Goal: Information Seeking & Learning: Check status

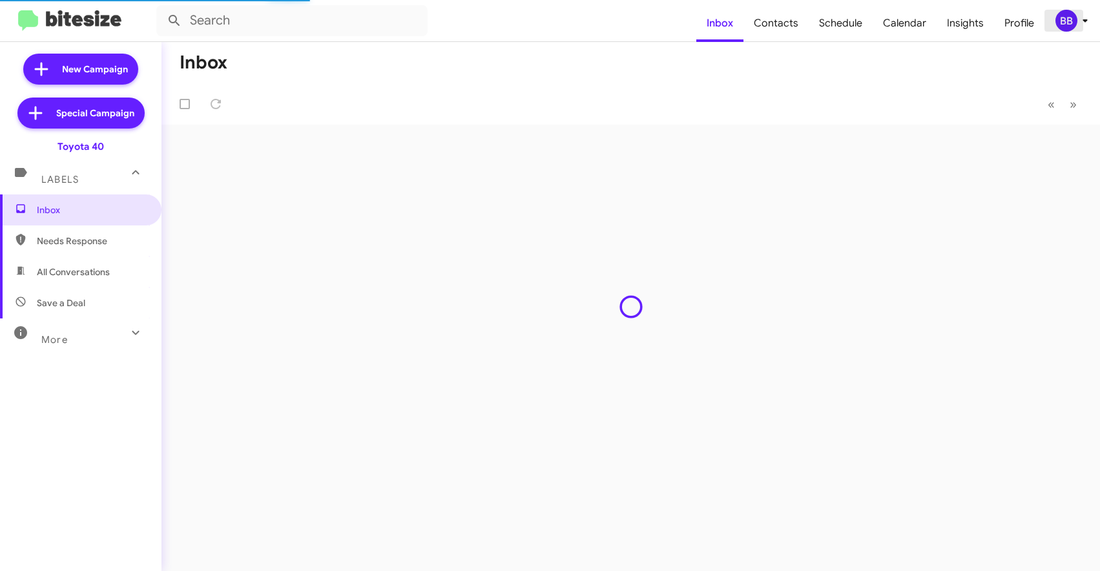
click at [1075, 17] on div "BB" at bounding box center [1067, 21] width 22 height 22
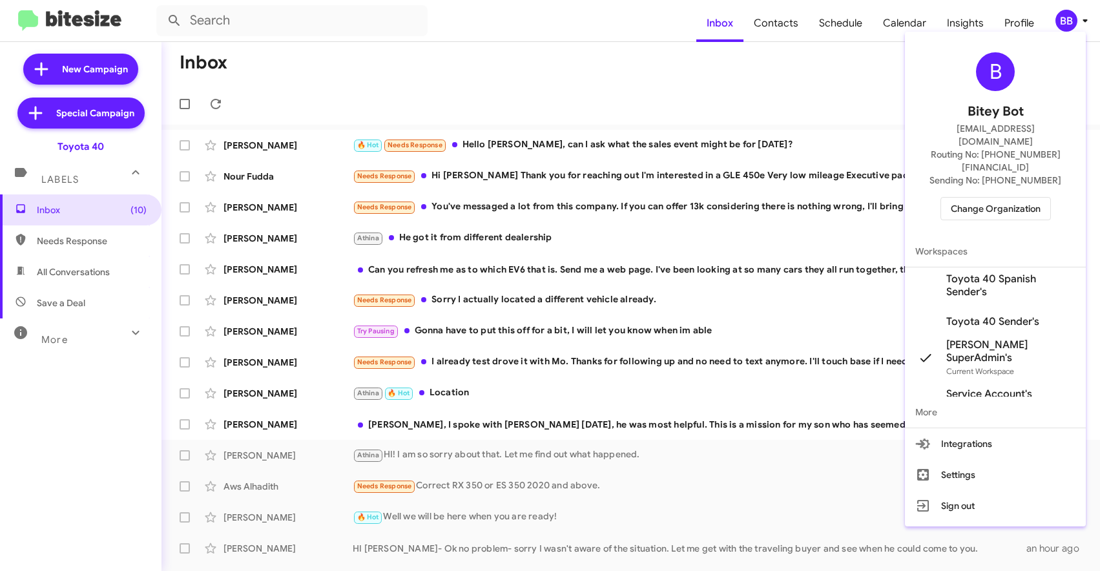
click at [969, 198] on span "Change Organization" at bounding box center [996, 209] width 90 height 22
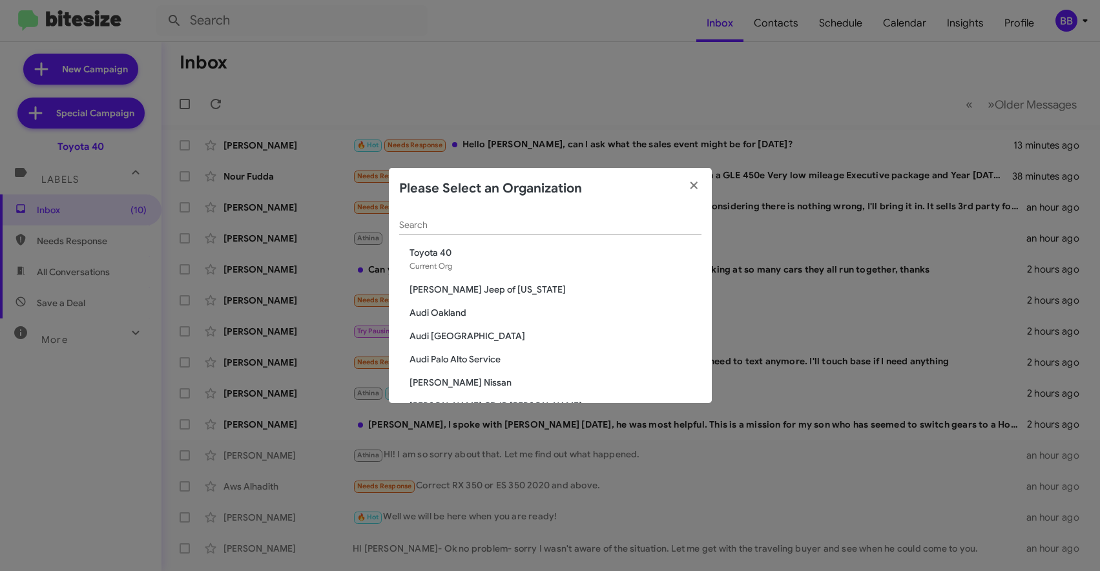
click at [476, 229] on input "Search" at bounding box center [550, 225] width 302 height 10
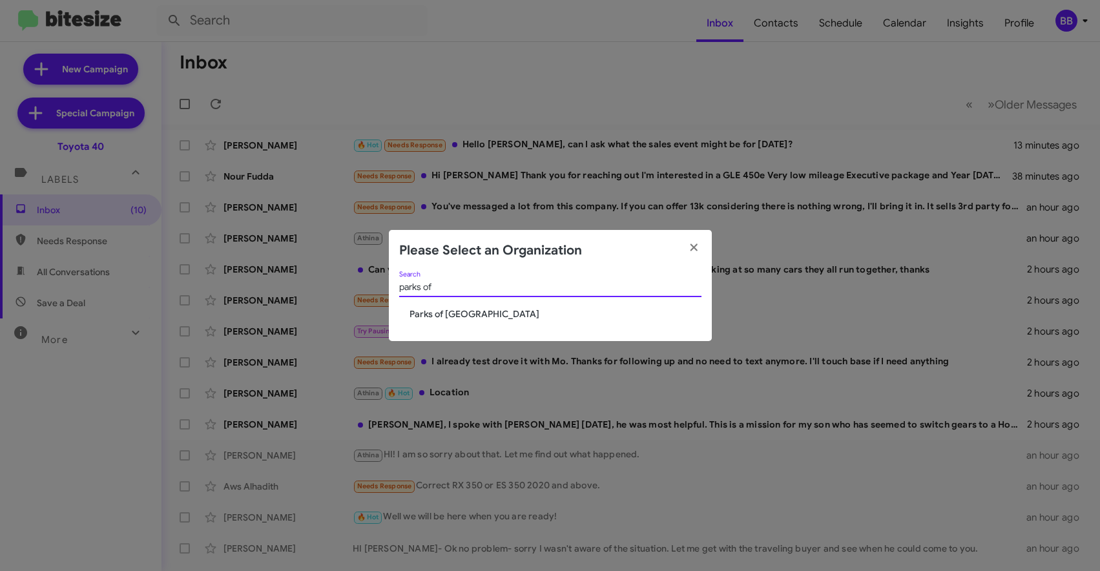
type input "parks of"
click at [428, 321] on span "Parks of [GEOGRAPHIC_DATA]" at bounding box center [556, 314] width 292 height 13
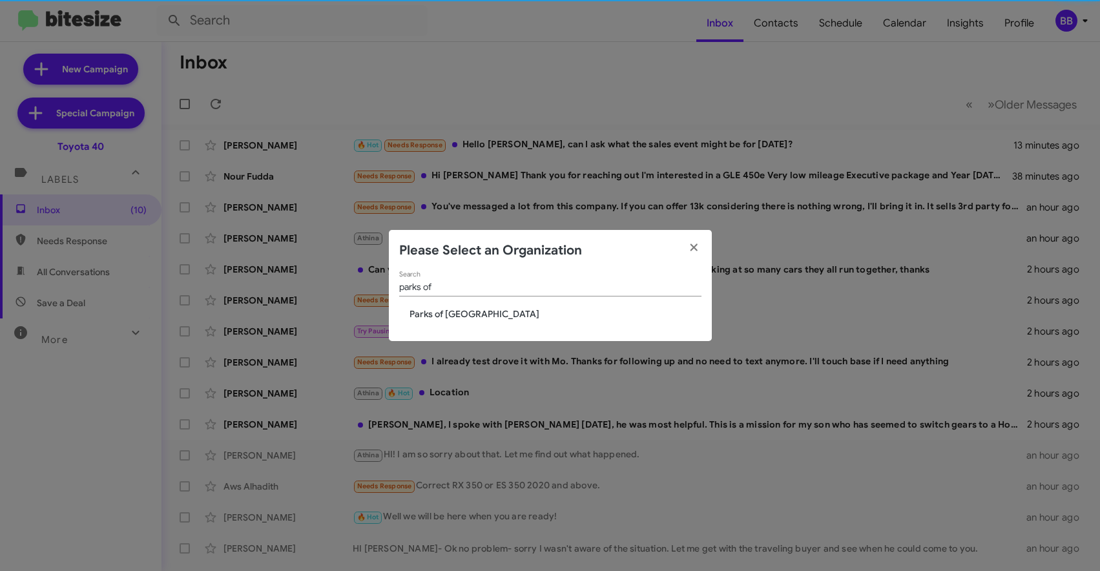
click at [430, 314] on span "Parks of [GEOGRAPHIC_DATA]" at bounding box center [556, 314] width 292 height 13
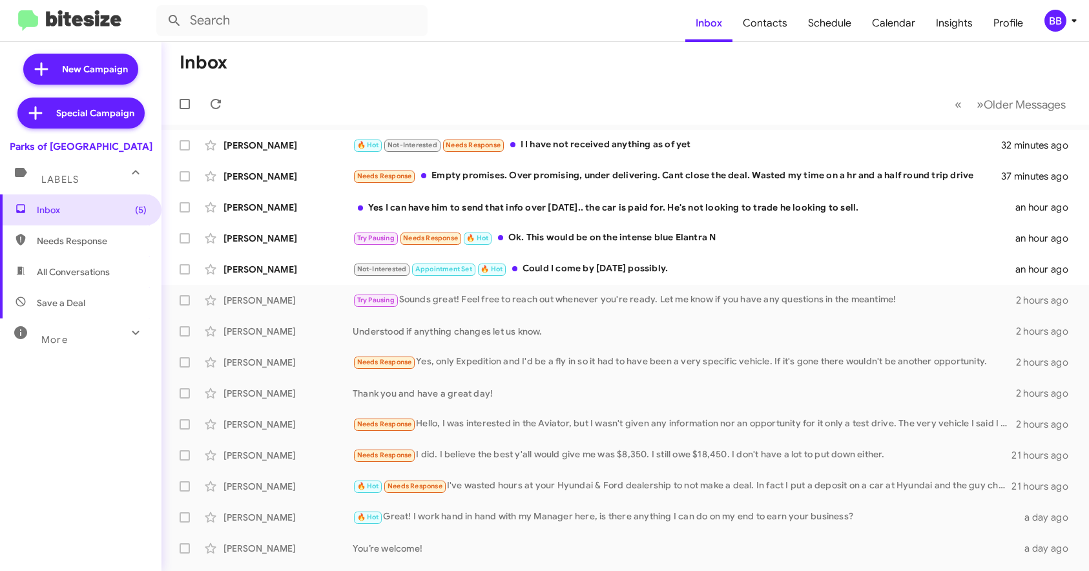
click at [1057, 23] on div "BB" at bounding box center [1056, 21] width 22 height 22
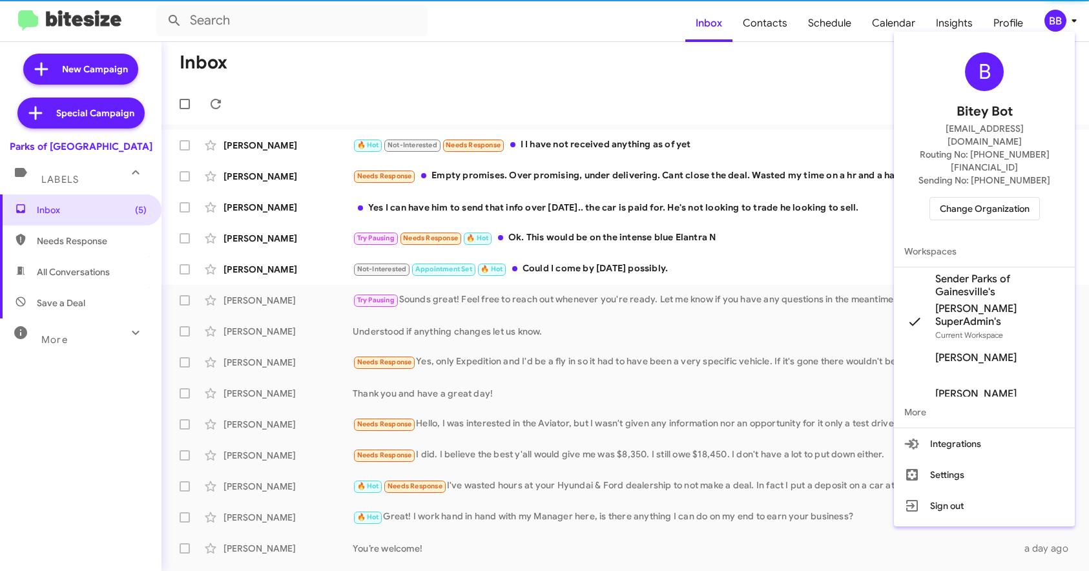
click at [967, 198] on span "Change Organization" at bounding box center [985, 209] width 90 height 22
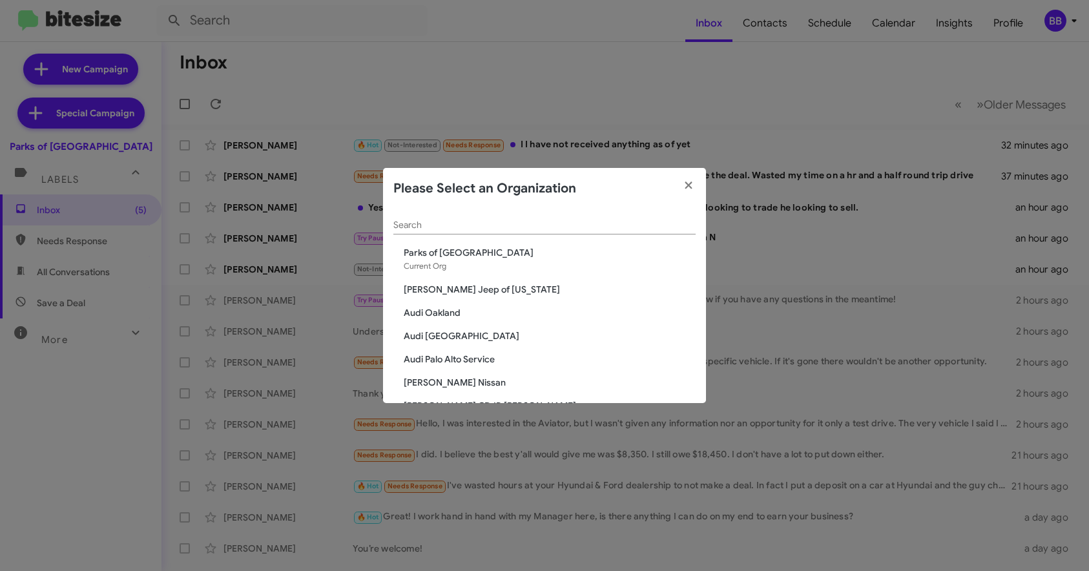
click at [419, 222] on input "Search" at bounding box center [545, 225] width 302 height 10
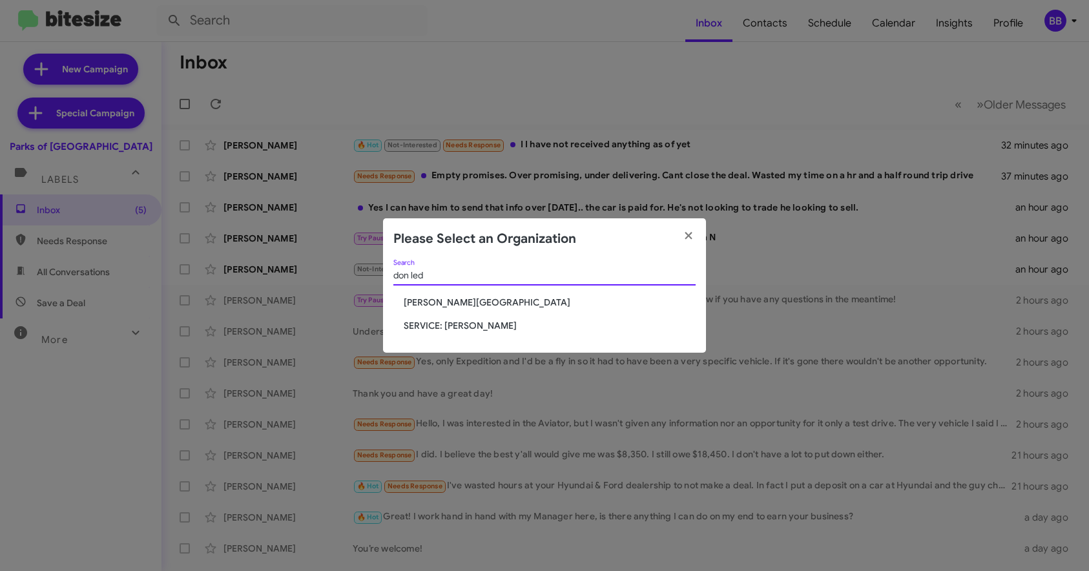
type input "don led"
click at [426, 302] on span "[PERSON_NAME][GEOGRAPHIC_DATA]" at bounding box center [550, 302] width 292 height 13
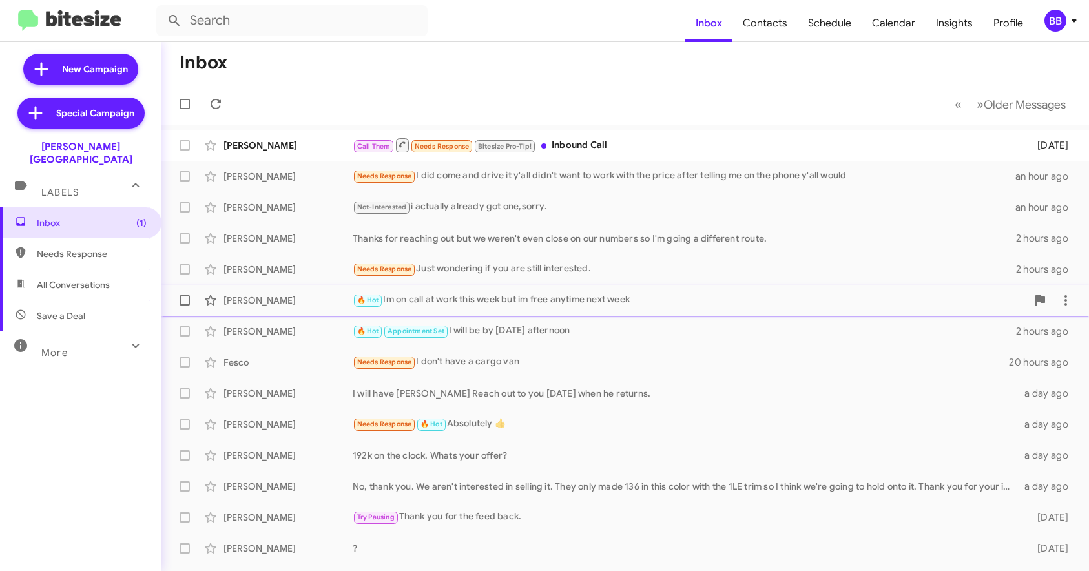
click at [479, 305] on div "🔥 Hot Im on call at work this week but im free anytime next week" at bounding box center [690, 300] width 675 height 15
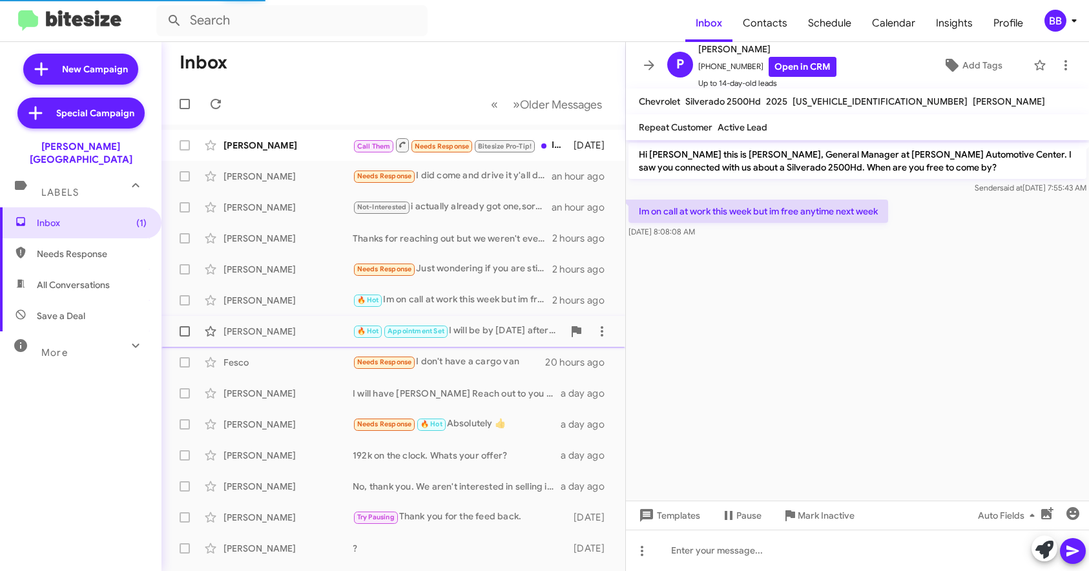
click at [479, 334] on div "🔥 Hot Appointment Set I will be by tomorrow afternoon" at bounding box center [458, 331] width 211 height 15
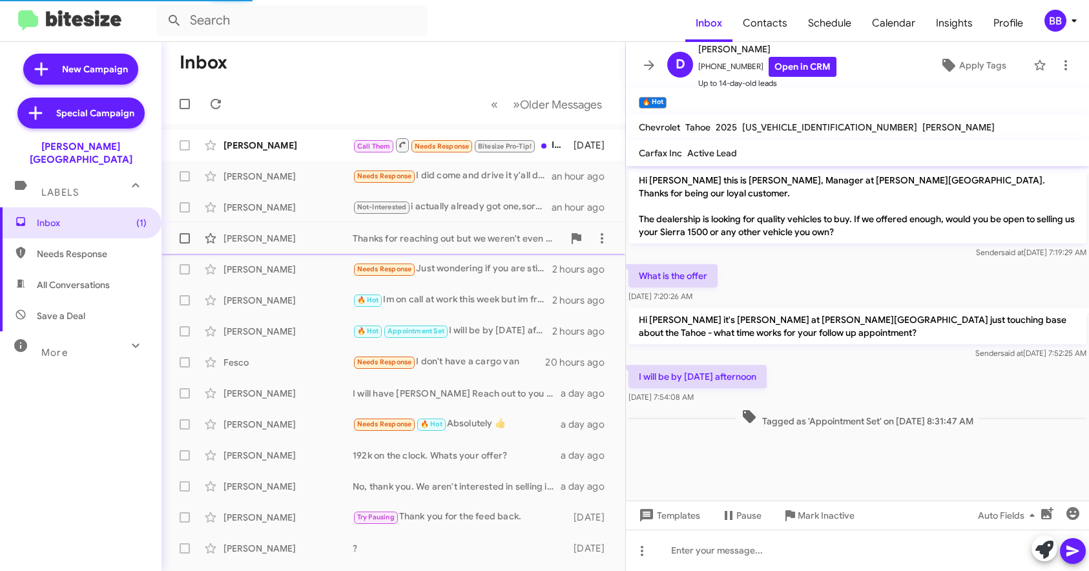
click at [485, 251] on div "Matthew Rains Thanks for reaching out but we weren't even close on our numbers …" at bounding box center [393, 239] width 443 height 26
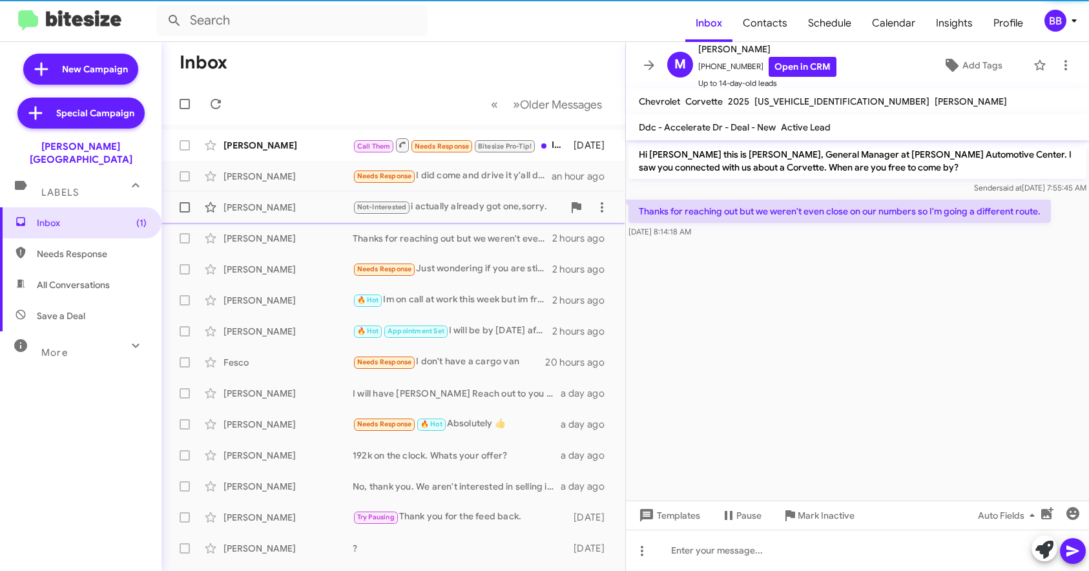
click at [476, 197] on div "Cora Witt Not-Interested i actually already got one,sorry. an hour ago" at bounding box center [393, 208] width 443 height 26
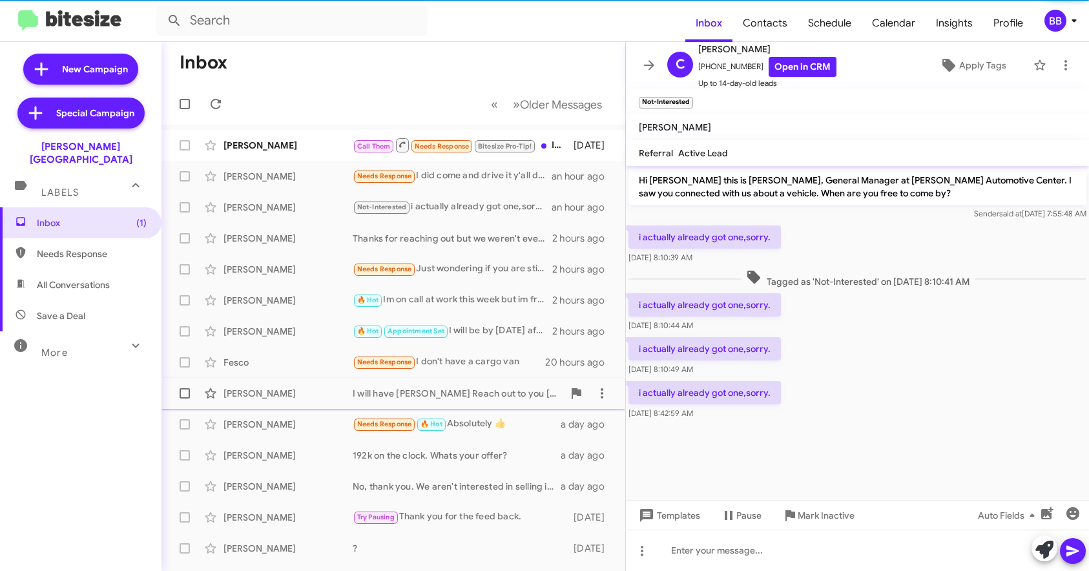
click at [454, 397] on div "I will have Austin Reach out to you tomorrow when he returns." at bounding box center [458, 393] width 211 height 13
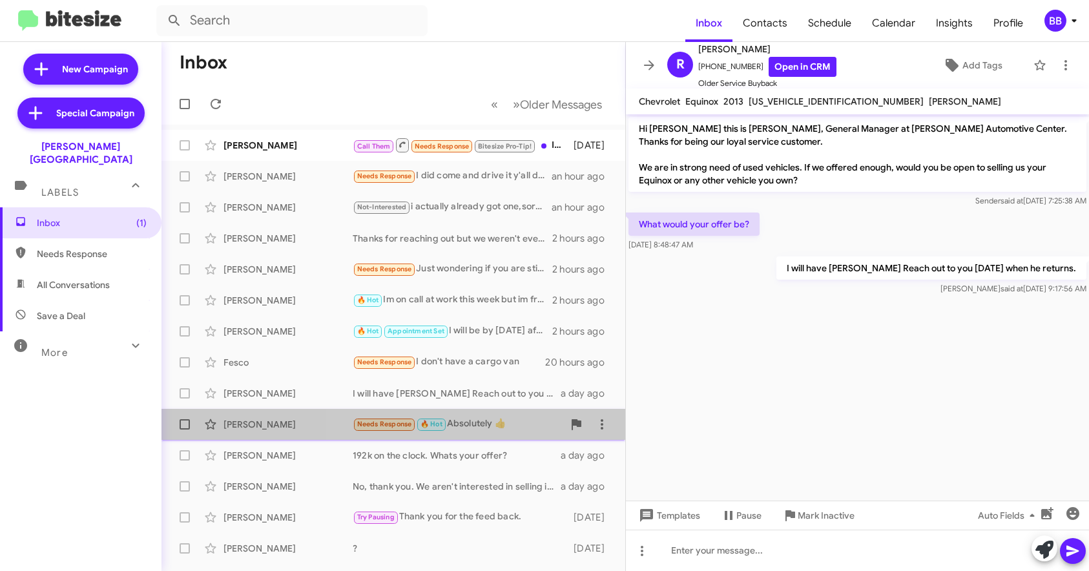
click at [476, 428] on div "Needs Response 🔥 Hot Absolutely 👍" at bounding box center [458, 424] width 211 height 15
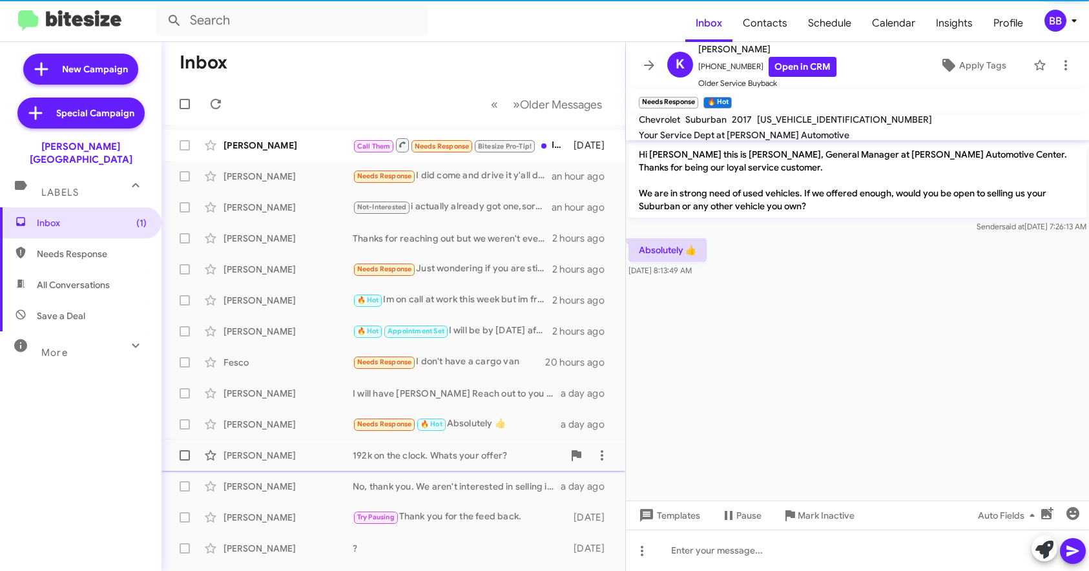
click at [471, 459] on div "192k on the clock. Whats your offer?" at bounding box center [458, 455] width 211 height 13
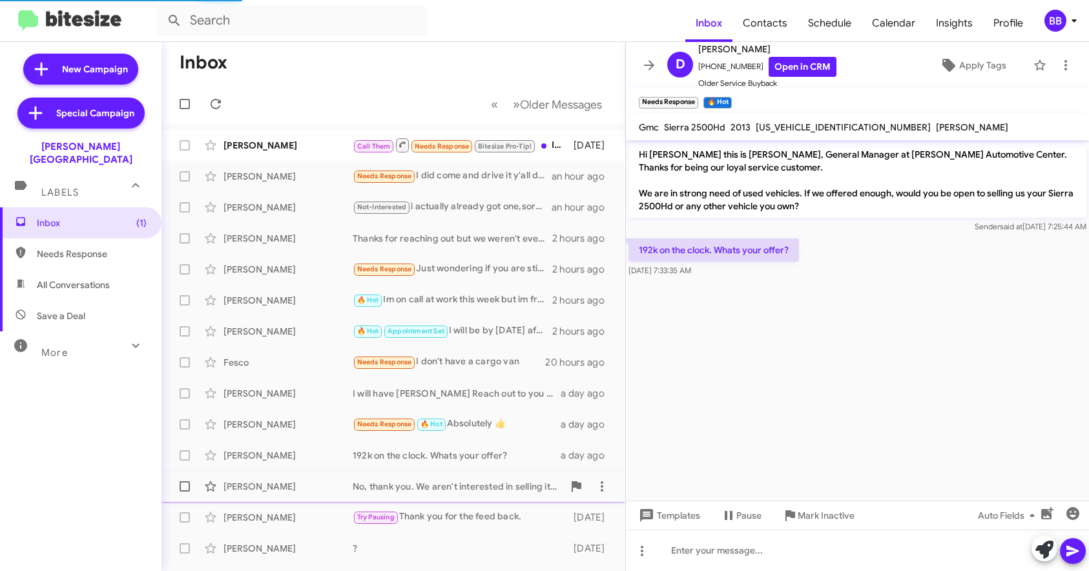
click at [470, 483] on div "No, thank you. We aren't interested in selling it. They only made 136 in this c…" at bounding box center [458, 486] width 211 height 13
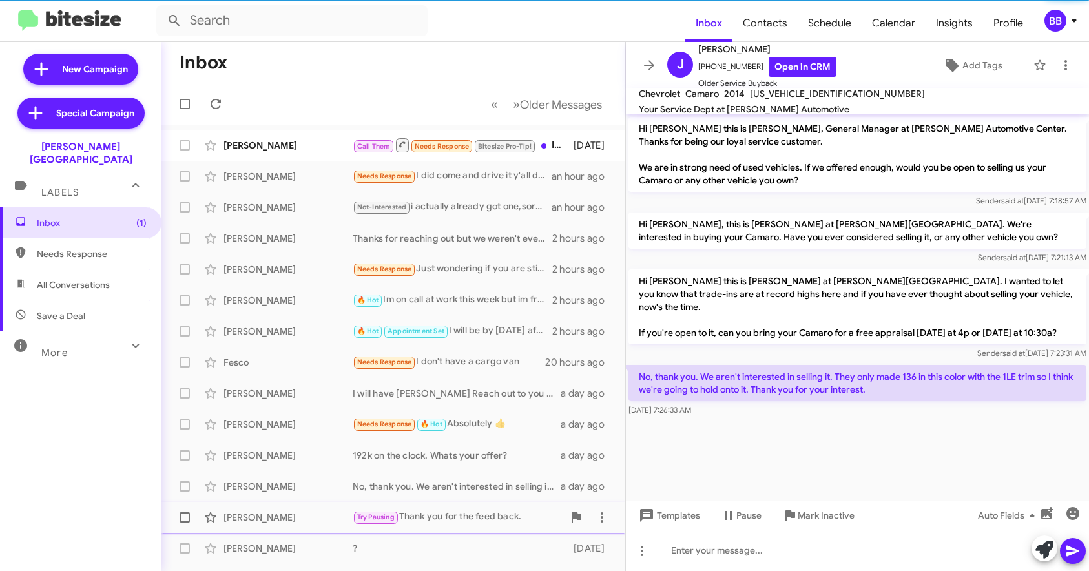
click at [472, 511] on div "Try Pausing Thank you for the feed back." at bounding box center [458, 517] width 211 height 15
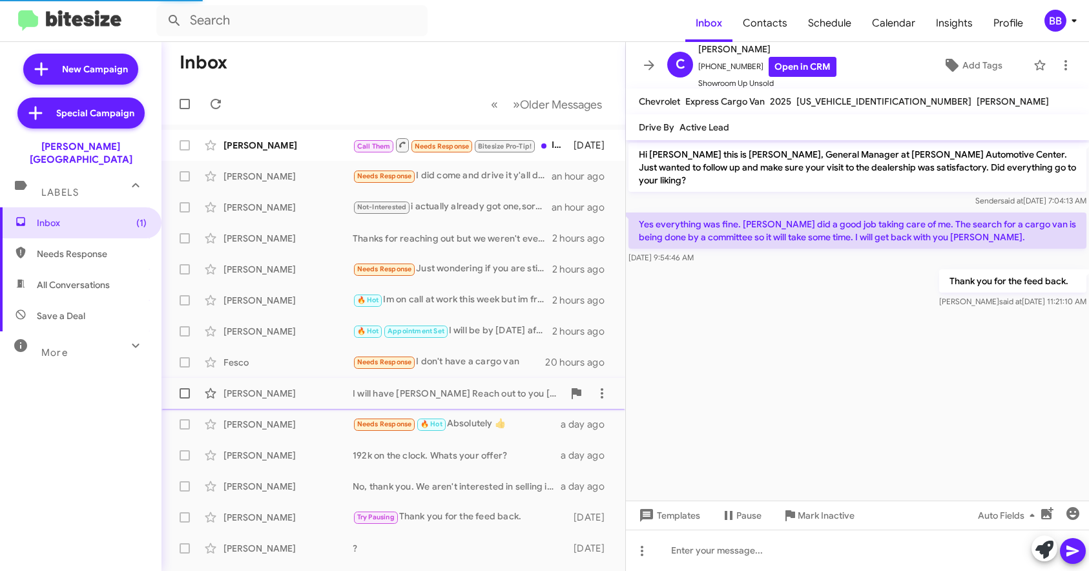
scroll to position [179, 0]
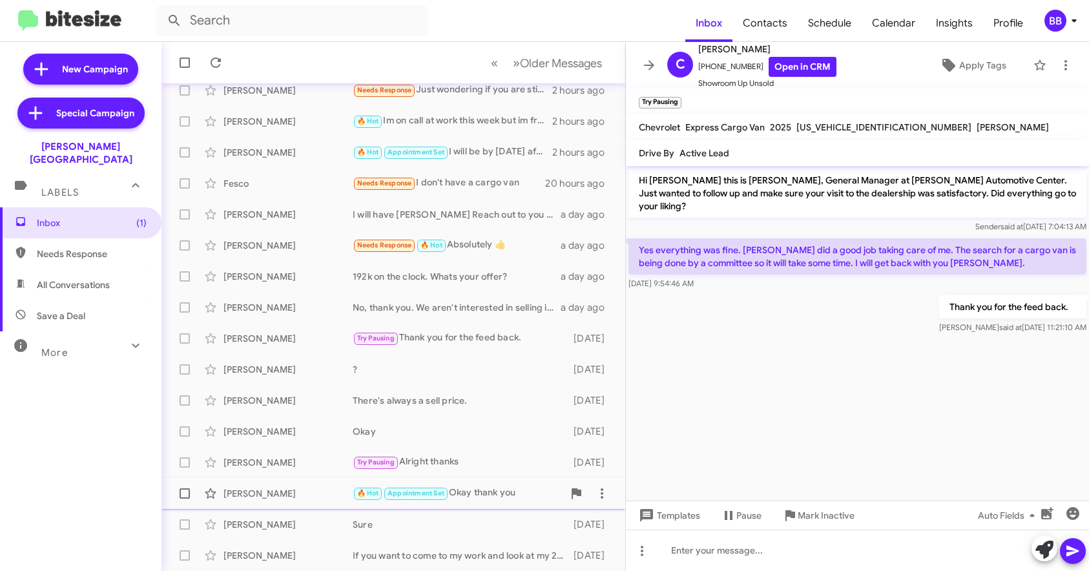
click at [483, 497] on div "🔥 Hot Appointment Set Okay thank you" at bounding box center [458, 493] width 211 height 15
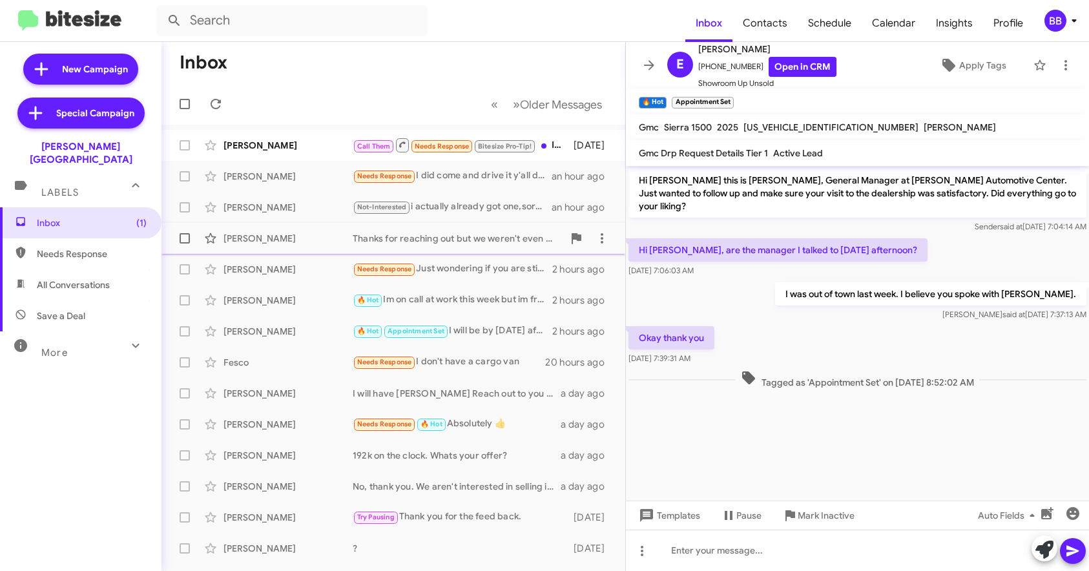
click at [487, 242] on div "Thanks for reaching out but we weren't even close on our numbers so I'm going a…" at bounding box center [458, 238] width 211 height 13
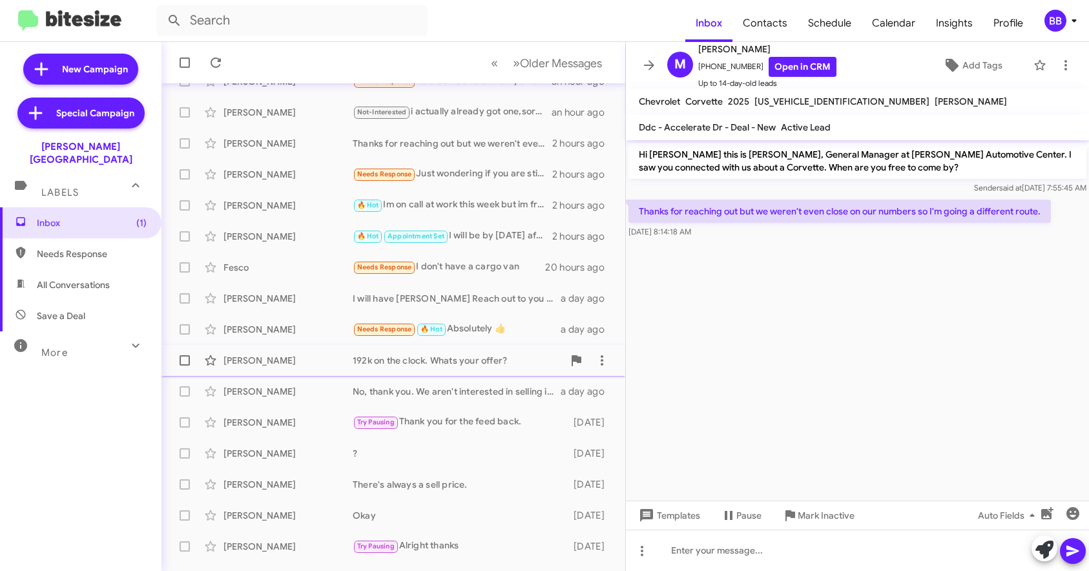
scroll to position [129, 0]
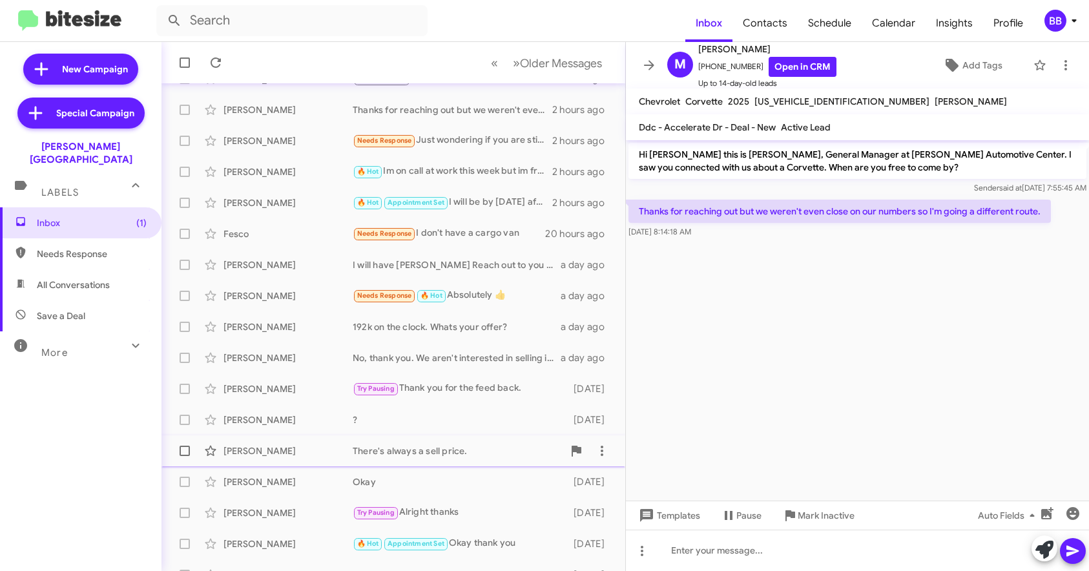
click at [476, 441] on div "Lee Pillion There's always a sell price. 2 days ago" at bounding box center [393, 451] width 443 height 26
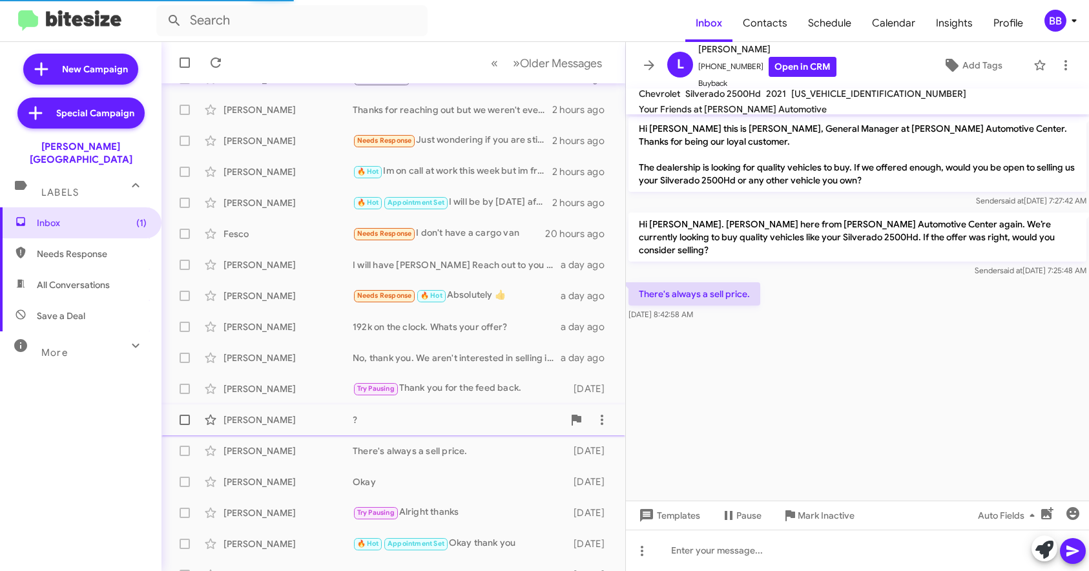
click at [467, 426] on div "Amber Stokes ? 2 days ago" at bounding box center [393, 420] width 443 height 26
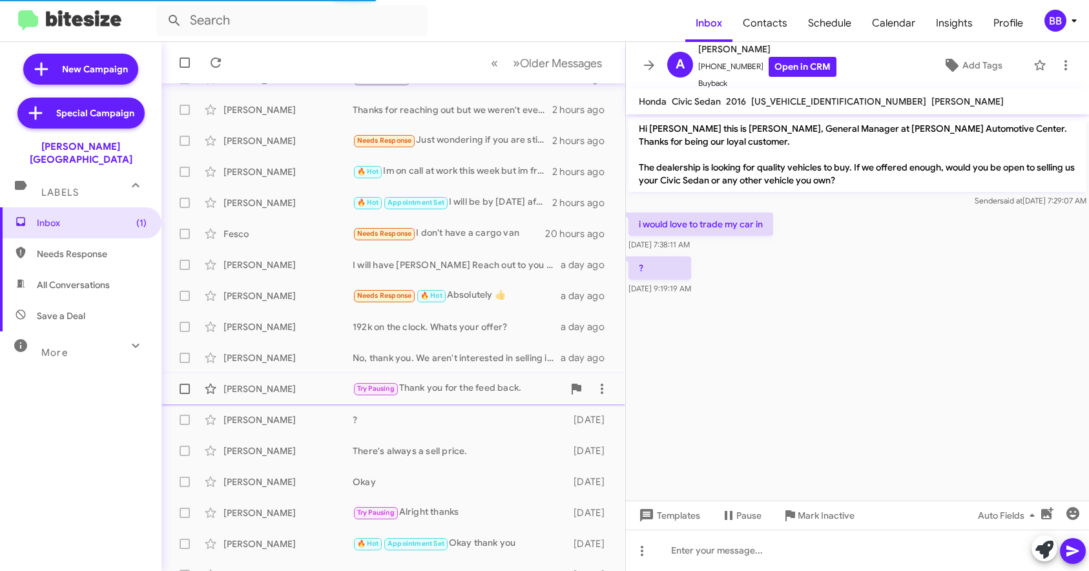
click at [467, 394] on div "Try Pausing Thank you for the feed back." at bounding box center [458, 388] width 211 height 15
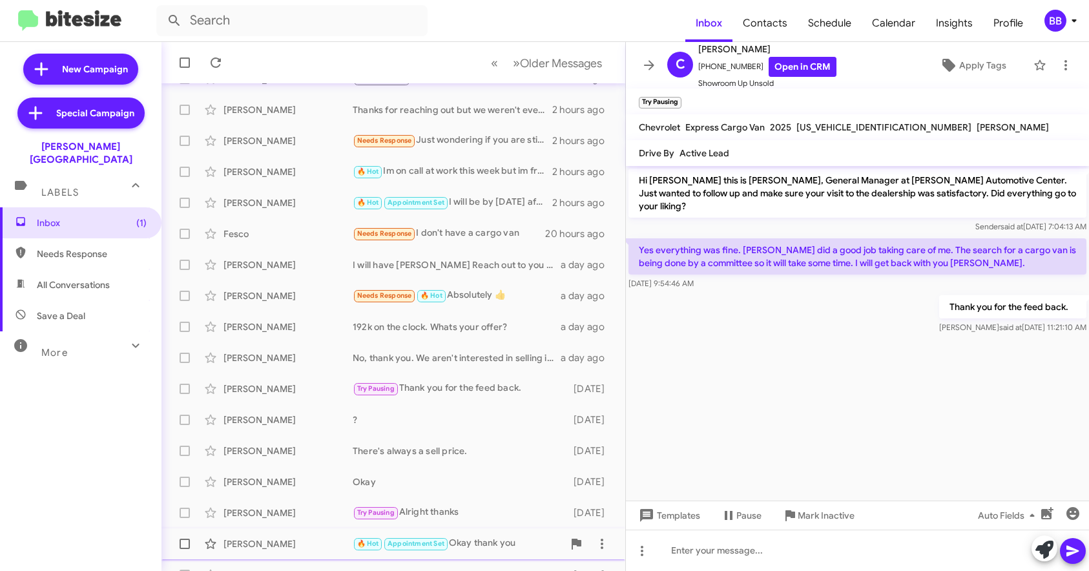
click at [473, 538] on div "🔥 Hot Appointment Set Okay thank you" at bounding box center [458, 543] width 211 height 15
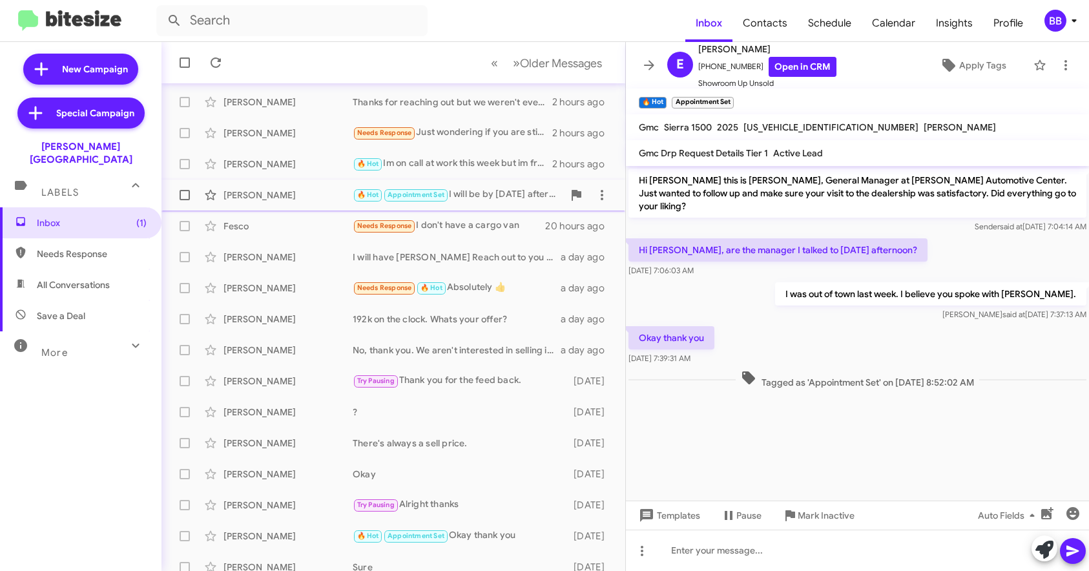
scroll to position [179, 0]
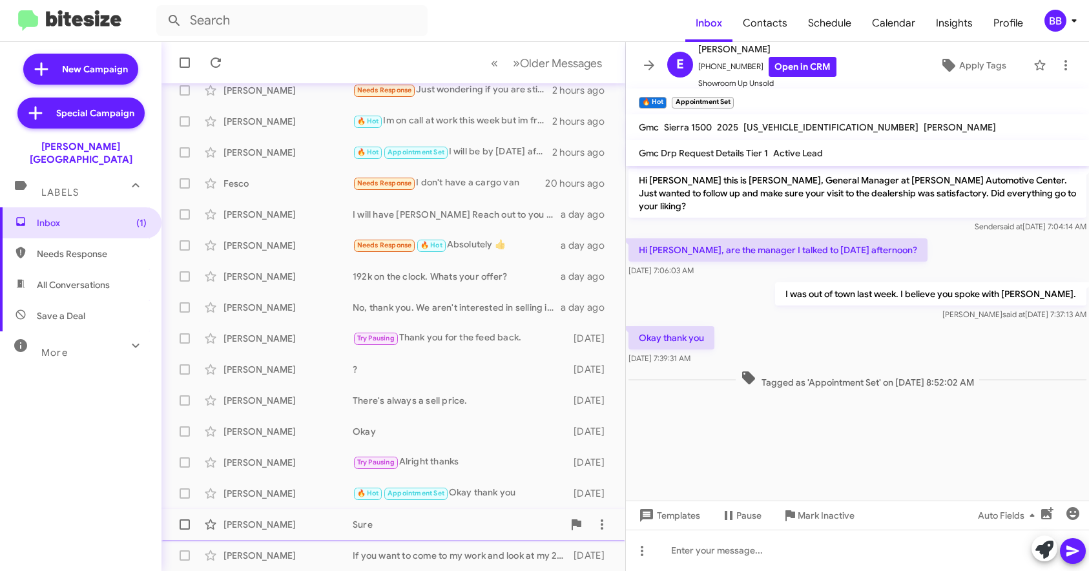
click at [465, 522] on div "Sure" at bounding box center [458, 524] width 211 height 13
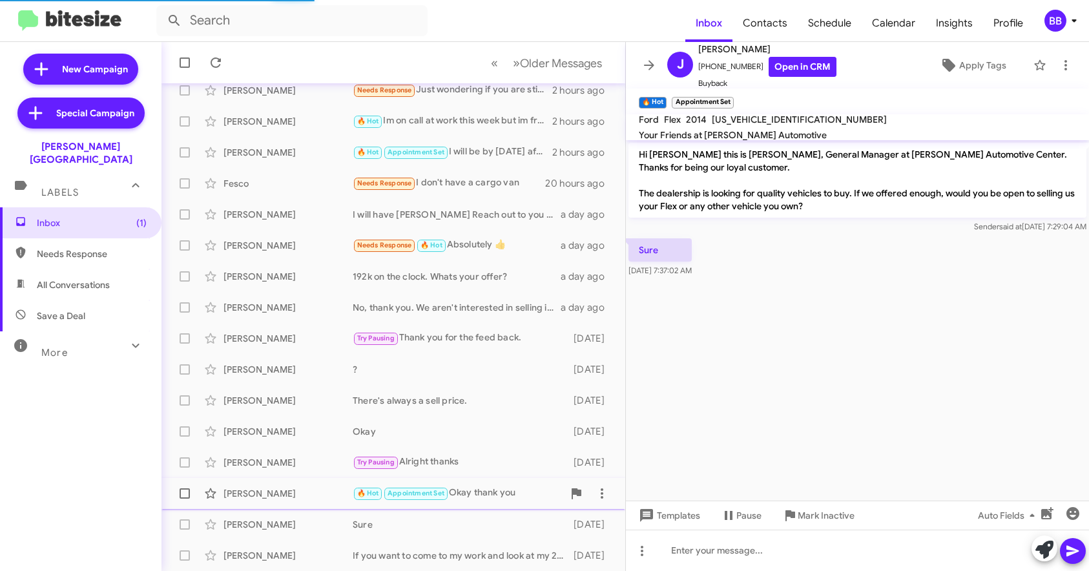
click at [489, 501] on div "Eric Nash 🔥 Hot Appointment Set Okay thank you 2 days ago" at bounding box center [393, 494] width 443 height 26
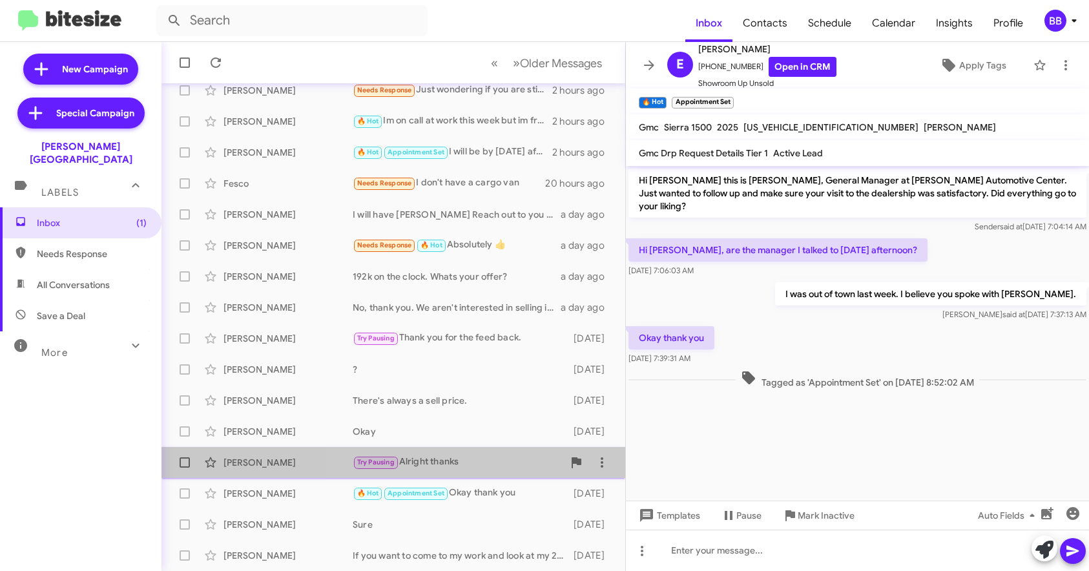
click at [485, 468] on div "Try Pausing Alright thanks" at bounding box center [458, 462] width 211 height 15
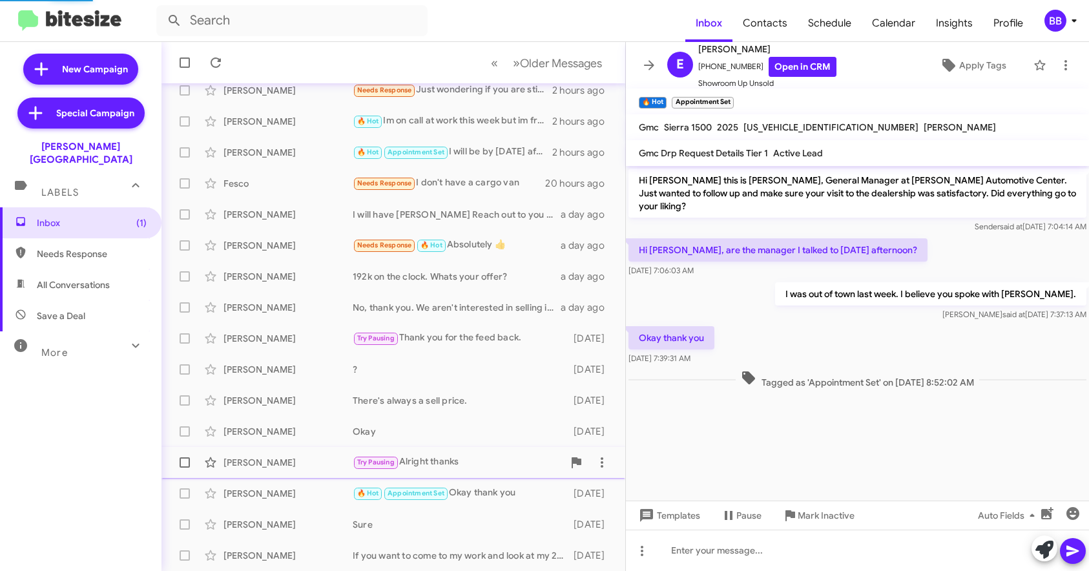
scroll to position [326, 0]
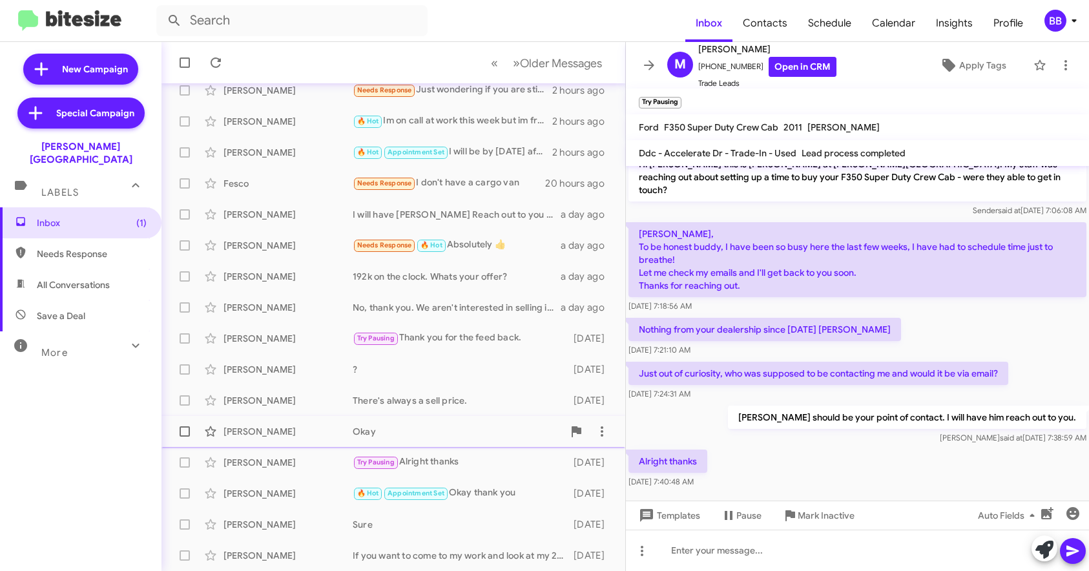
click at [492, 433] on div "Okay" at bounding box center [458, 431] width 211 height 13
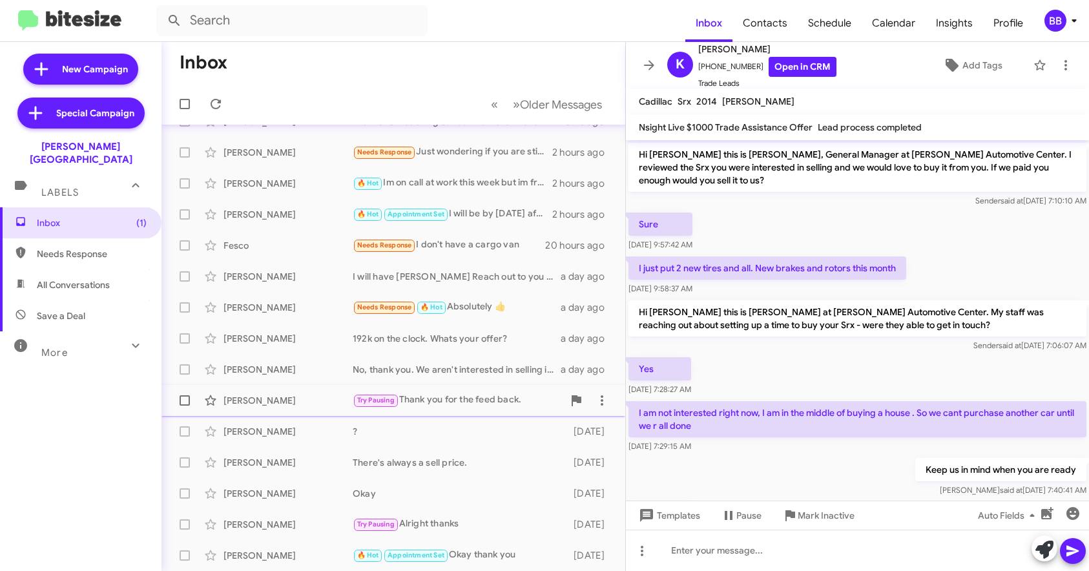
scroll to position [103, 0]
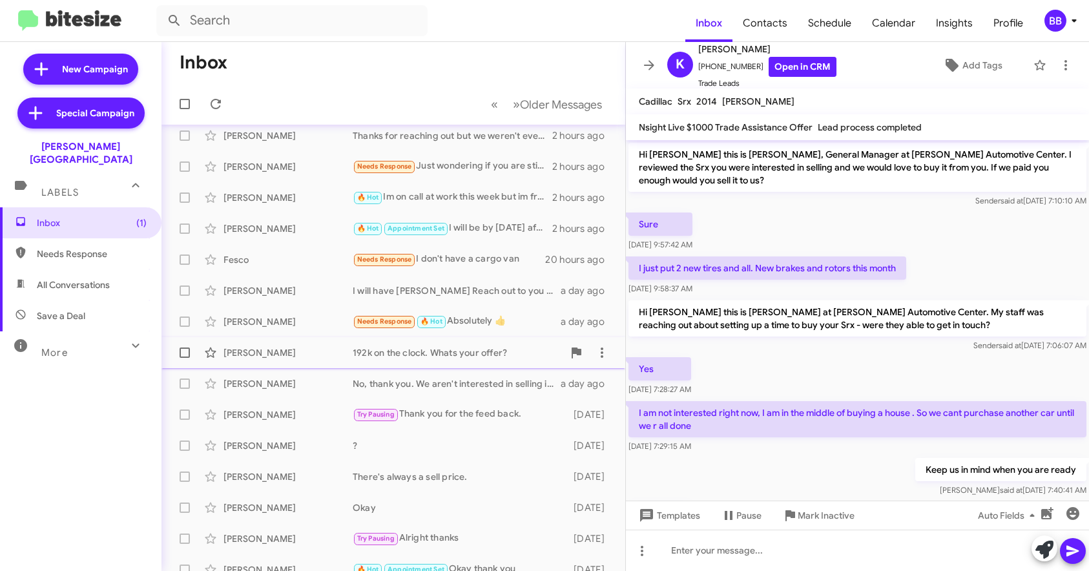
click at [449, 345] on div "Dan Shea 192k on the clock. Whats your offer? a day ago" at bounding box center [393, 353] width 443 height 26
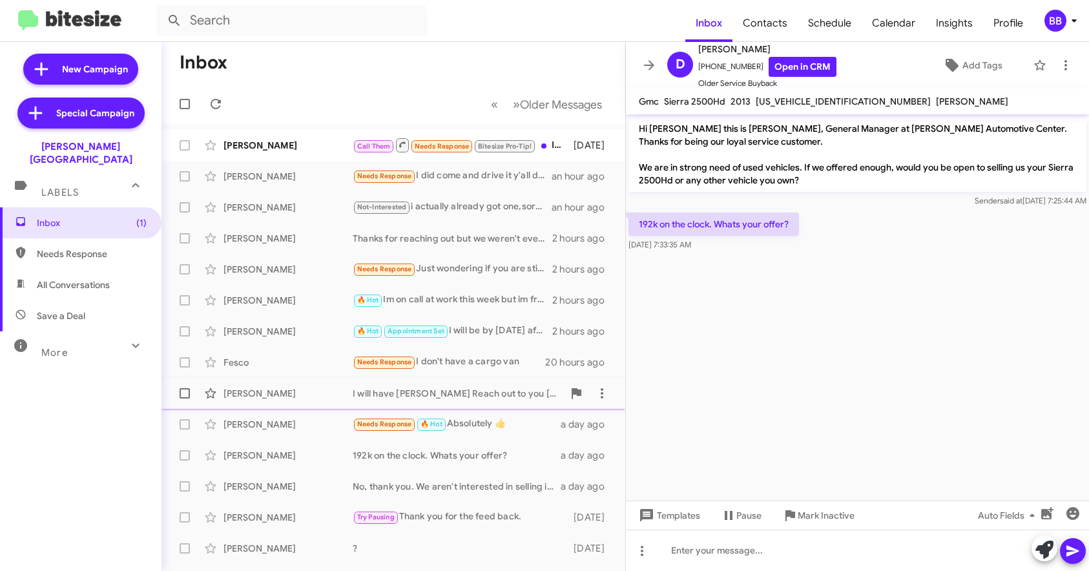
click at [469, 394] on div "I will have Austin Reach out to you tomorrow when he returns." at bounding box center [458, 393] width 211 height 13
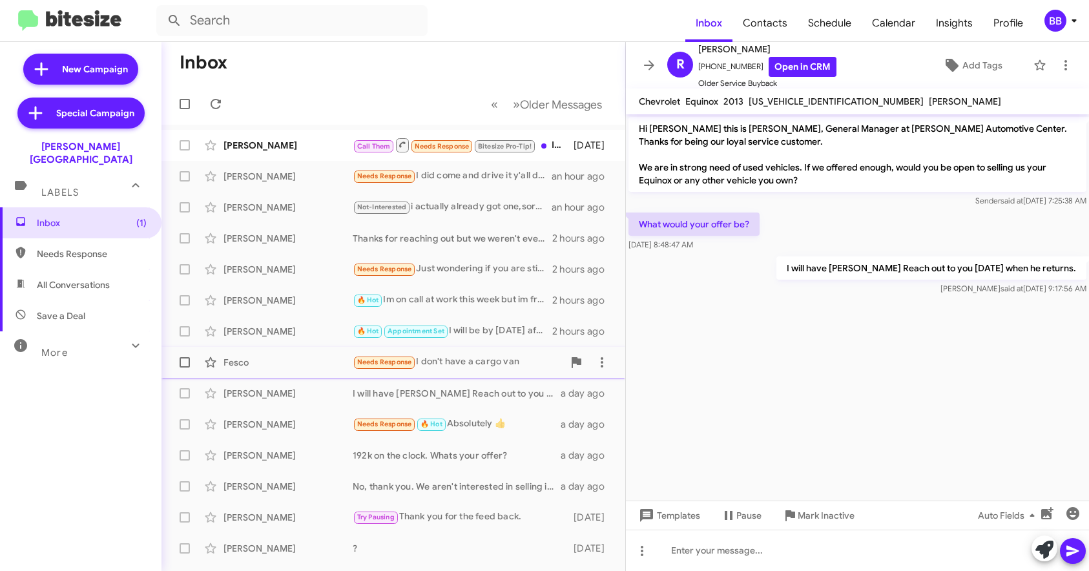
click at [474, 357] on div "Needs Response I don't have a cargo van" at bounding box center [458, 362] width 211 height 15
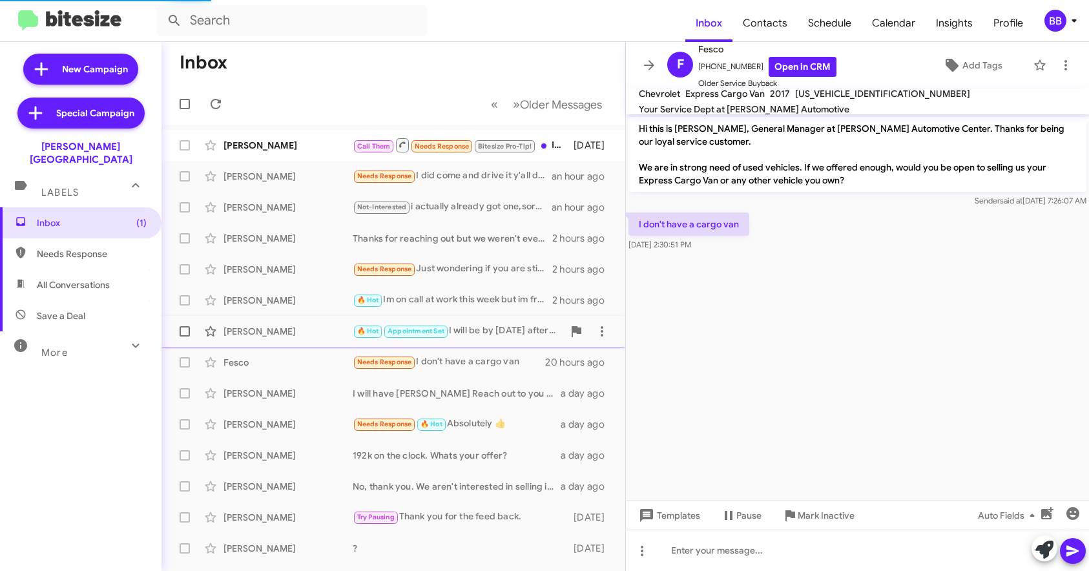
click at [479, 334] on div "🔥 Hot Appointment Set I will be by tomorrow afternoon" at bounding box center [458, 331] width 211 height 15
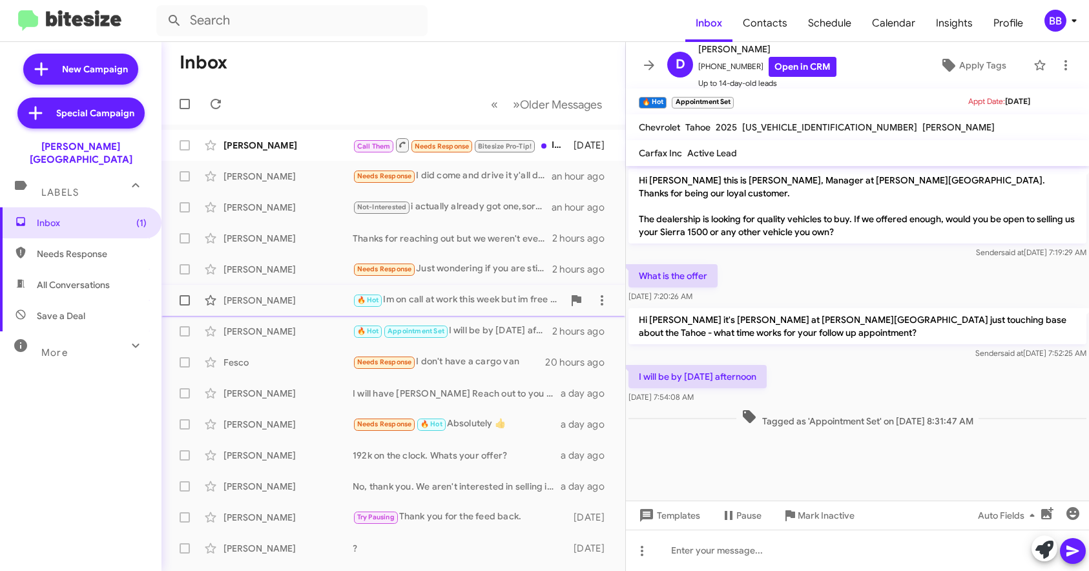
click at [488, 304] on div "🔥 Hot Im on call at work this week but im free anytime next week" at bounding box center [458, 300] width 211 height 15
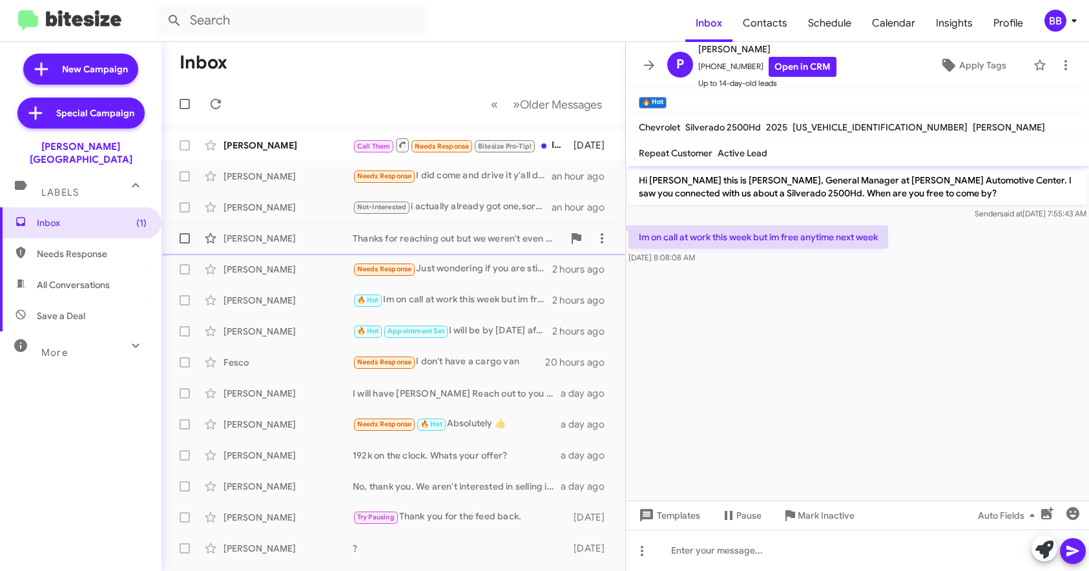
click at [478, 238] on div "Thanks for reaching out but we weren't even close on our numbers so I'm going a…" at bounding box center [458, 238] width 211 height 13
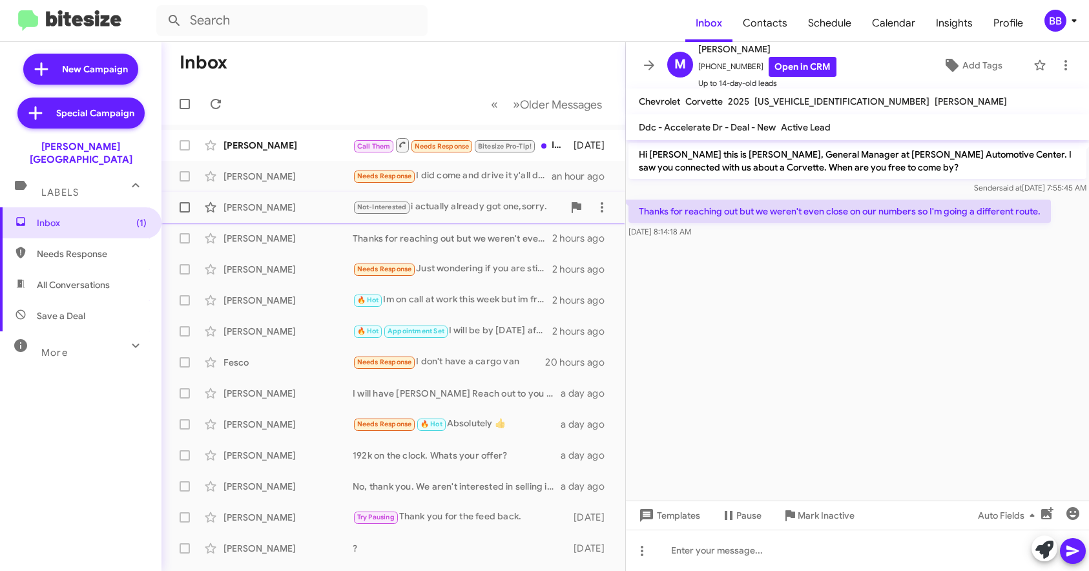
click at [492, 213] on div "Not-Interested i actually already got one,sorry." at bounding box center [458, 207] width 211 height 15
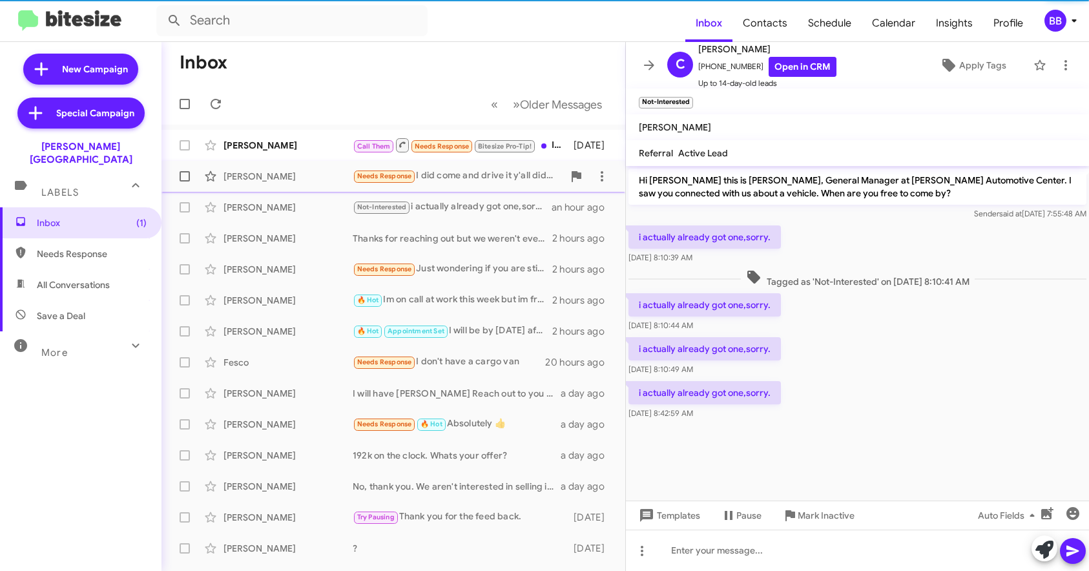
click at [489, 172] on div "Needs Response I did come and drive it y'all didn't want to work with the price…" at bounding box center [458, 176] width 211 height 15
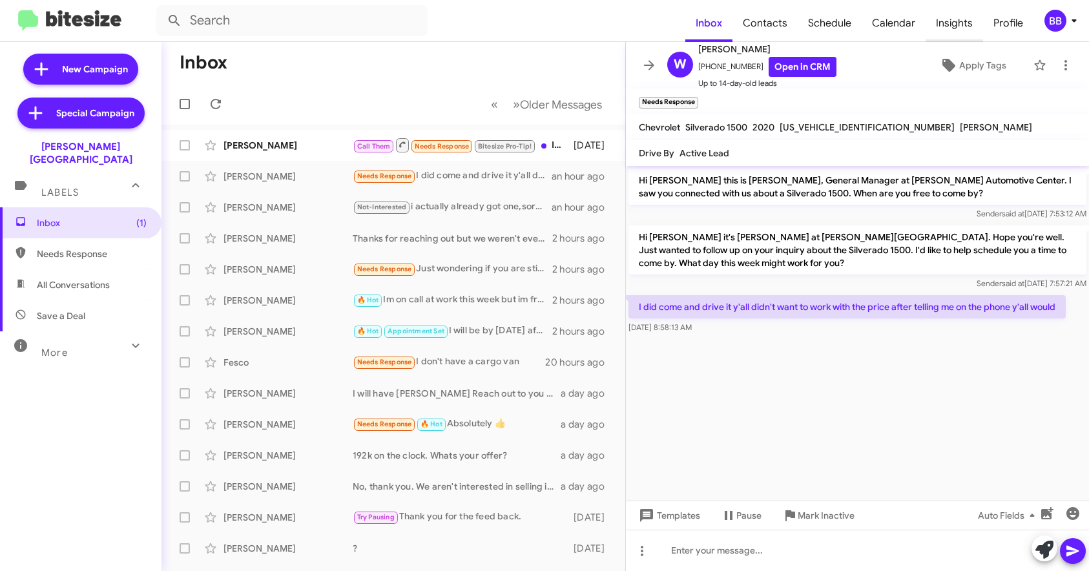
click at [947, 34] on span "Insights" at bounding box center [955, 23] width 58 height 37
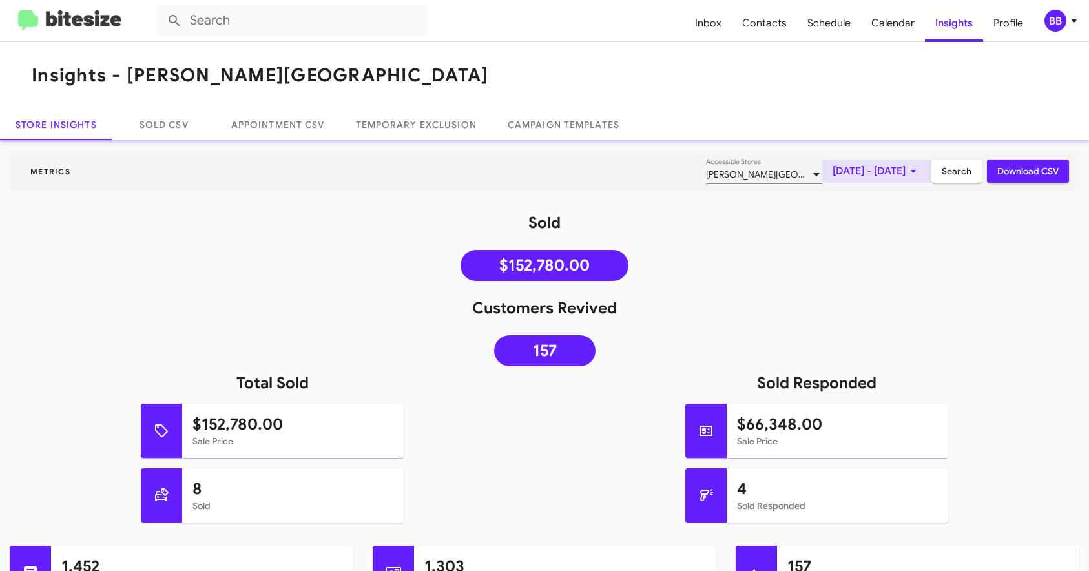
click at [854, 165] on span "Aug 1, 2025 - Aug 21, 2025" at bounding box center [877, 171] width 89 height 23
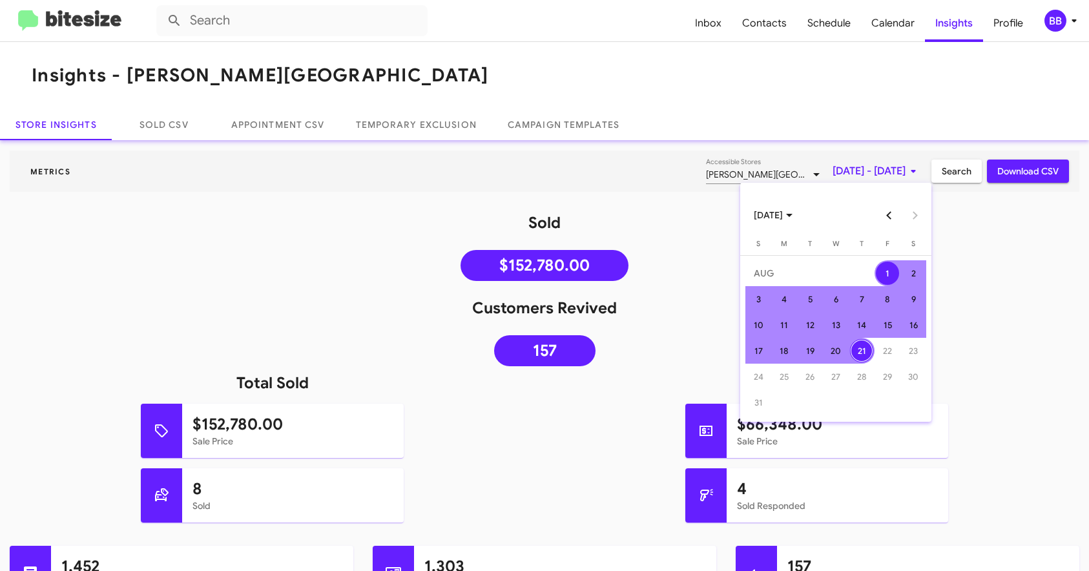
click at [649, 332] on div at bounding box center [544, 285] width 1089 height 571
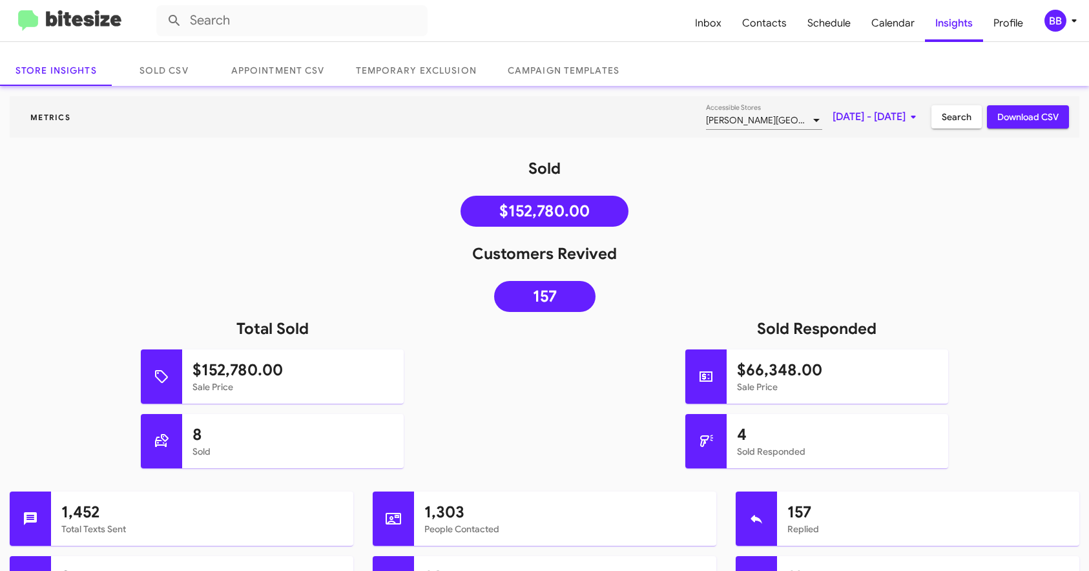
scroll to position [145, 0]
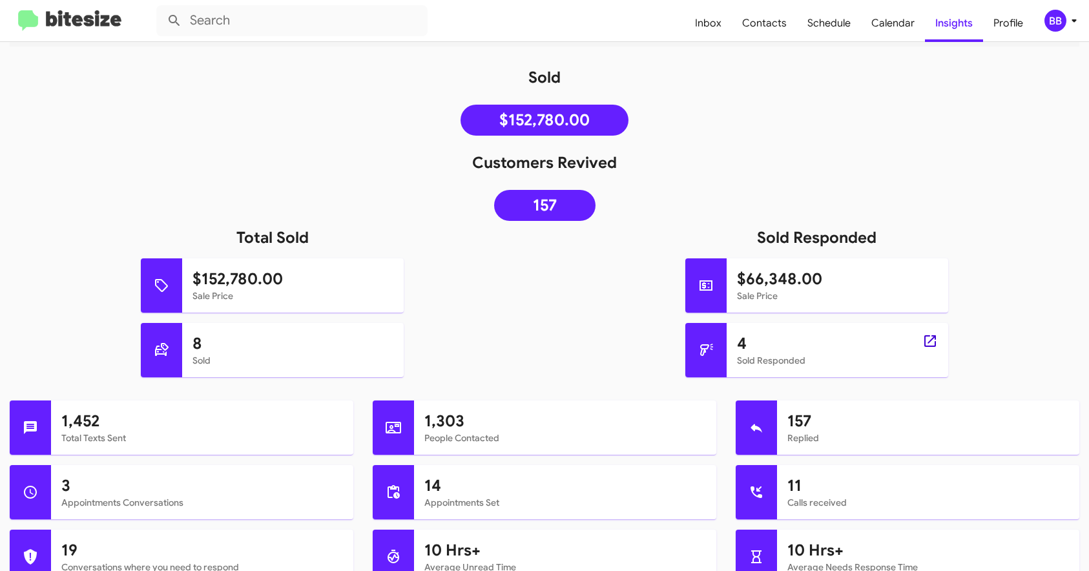
click at [924, 339] on icon at bounding box center [931, 341] width 16 height 16
type input "in:sold-verified"
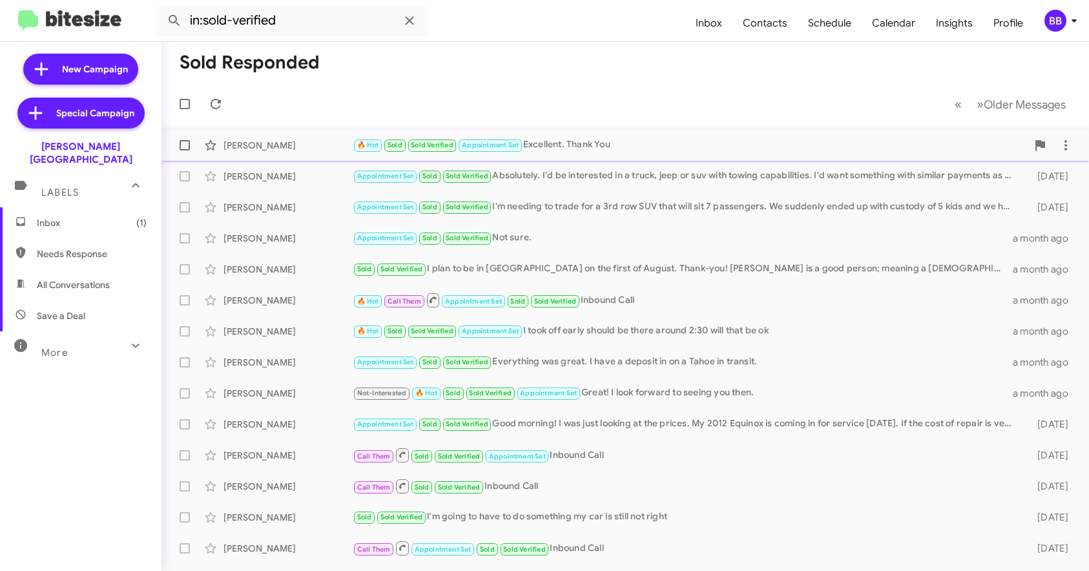
click at [320, 151] on div "Billy Warren" at bounding box center [288, 145] width 129 height 13
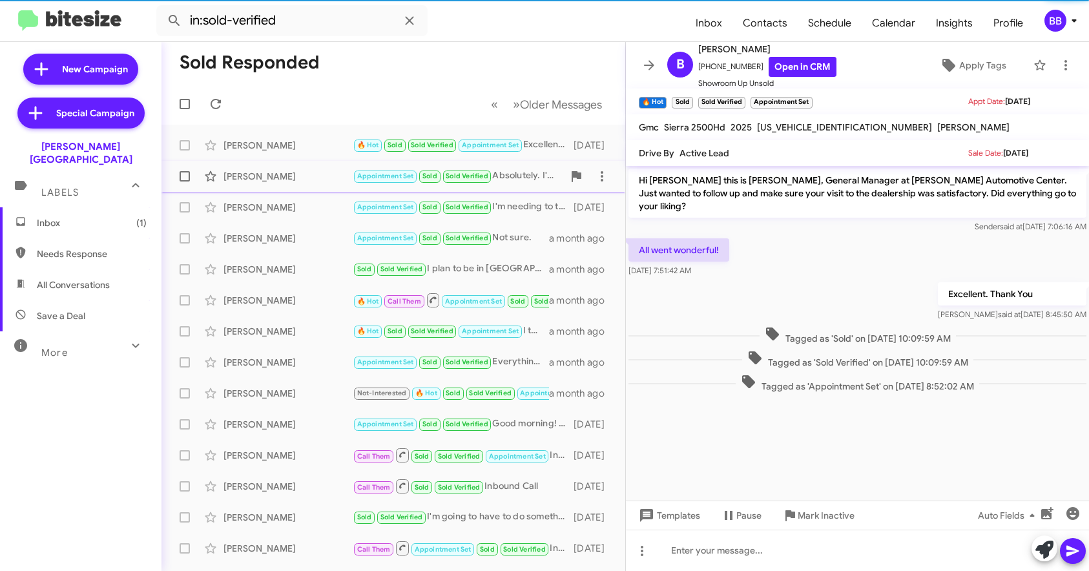
click at [319, 174] on div "Martin Frey" at bounding box center [288, 176] width 129 height 13
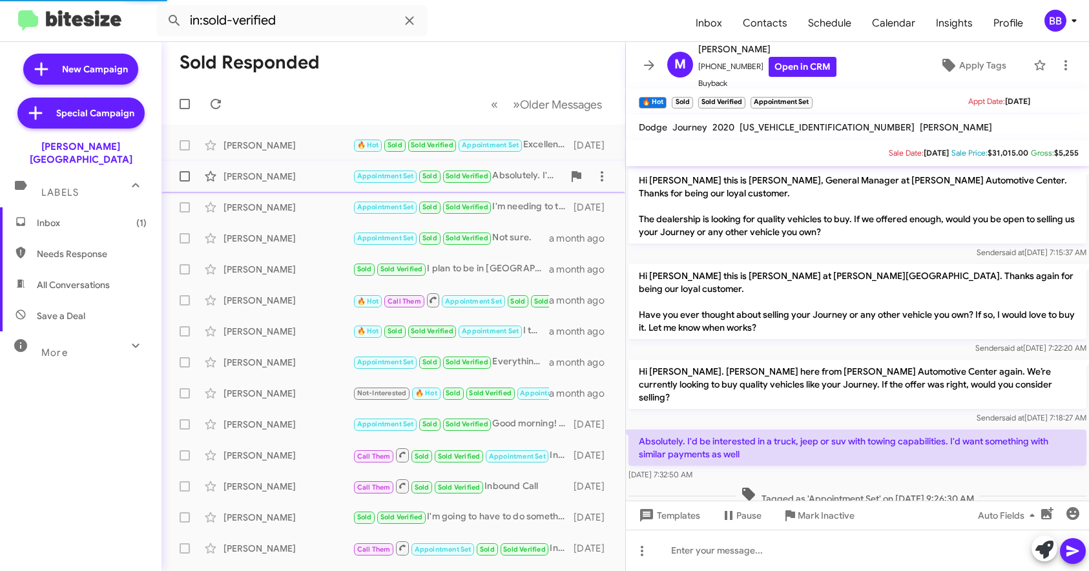
scroll to position [65, 0]
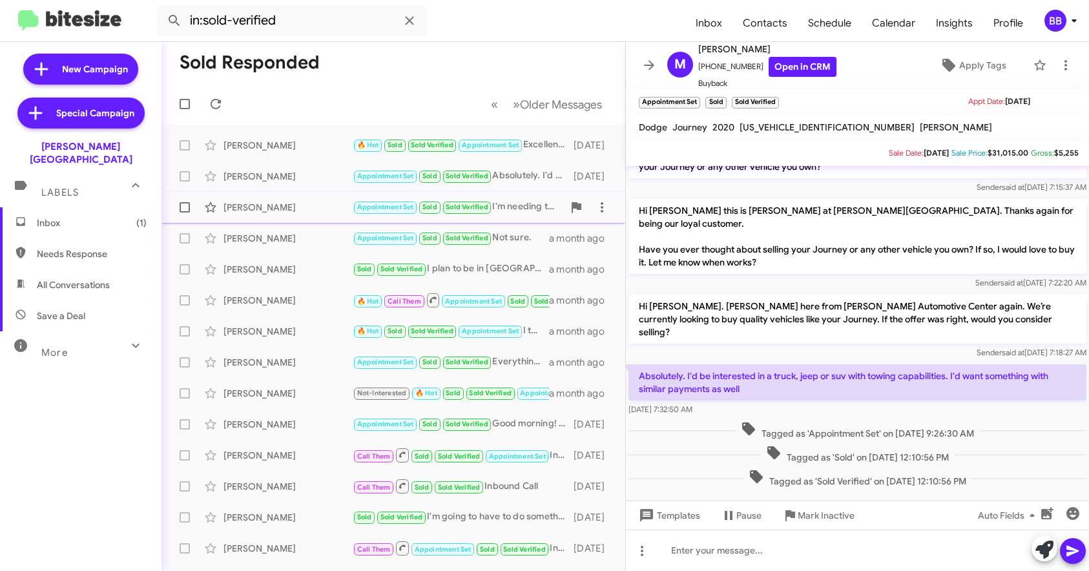
click at [321, 202] on div "Jamey Jones" at bounding box center [288, 207] width 129 height 13
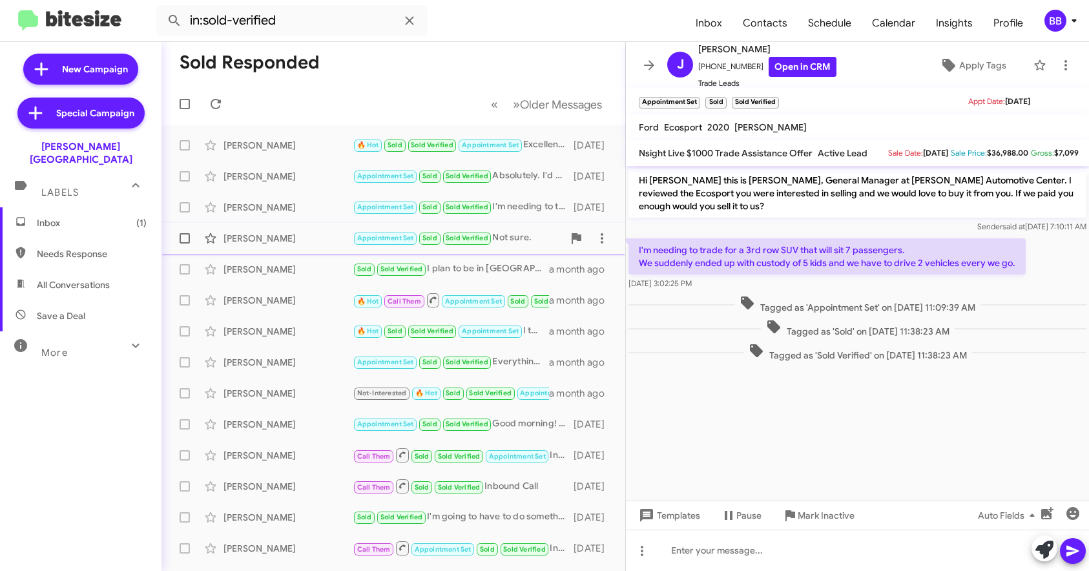
click at [327, 239] on div "Judy Dillon" at bounding box center [288, 238] width 129 height 13
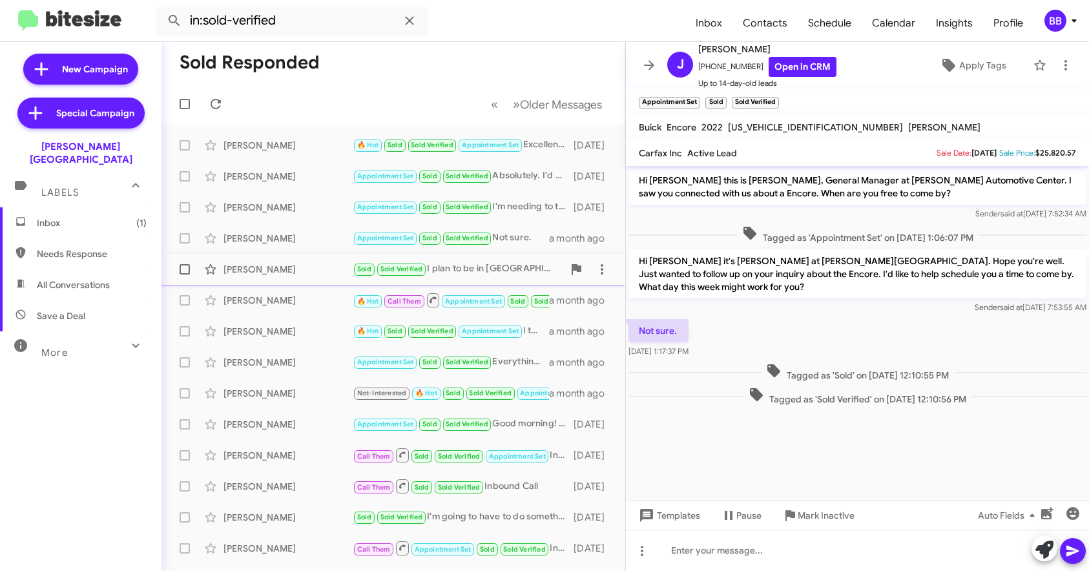
click at [327, 262] on div "Ferris Thomas Sold Sold Verified I plan to be in Cleveland on the first of Augu…" at bounding box center [393, 270] width 443 height 26
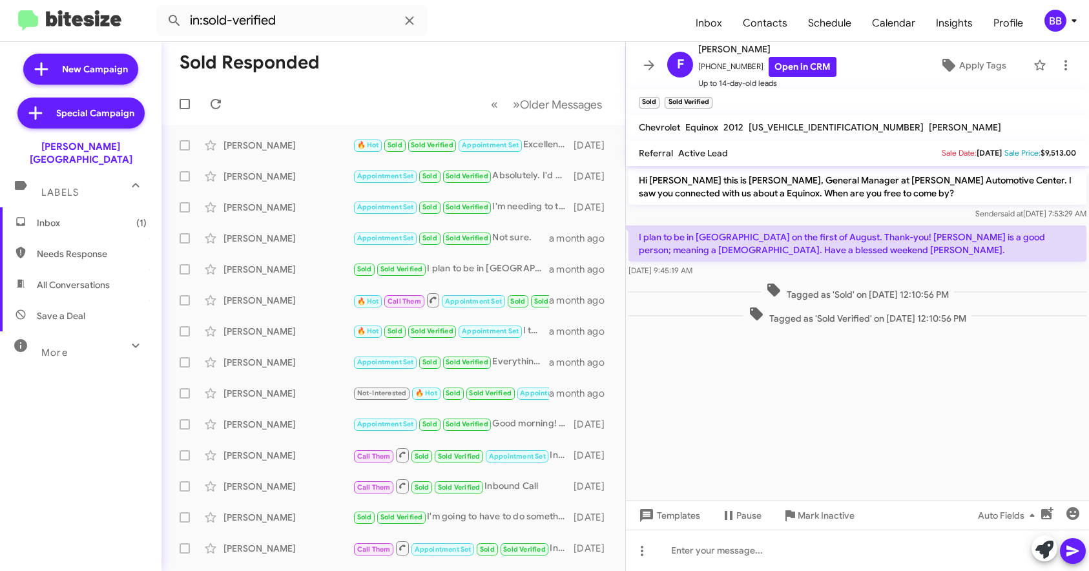
click at [90, 23] on img at bounding box center [69, 20] width 103 height 21
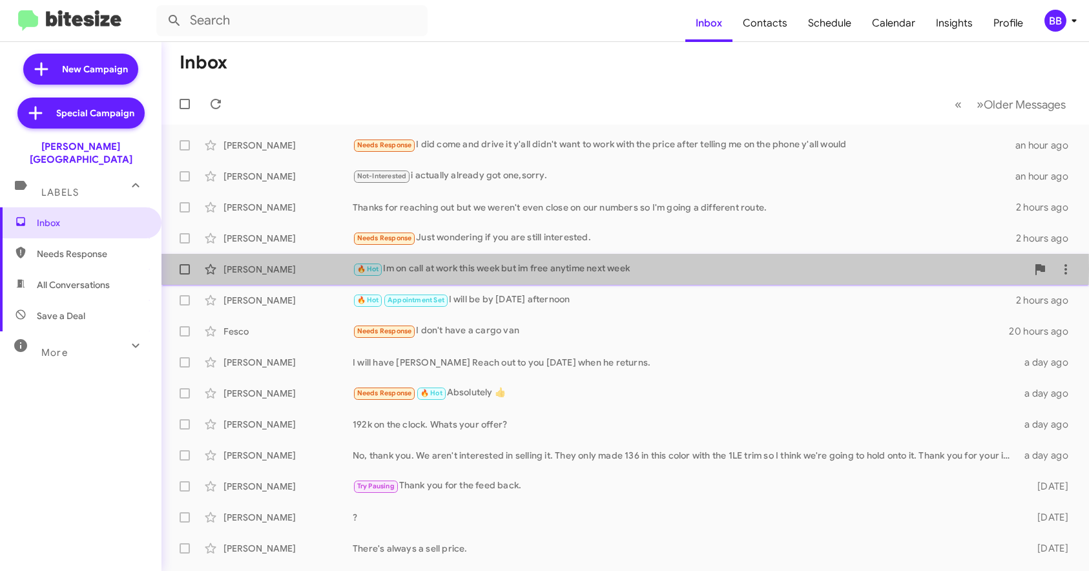
click at [316, 269] on div "Peyton Dobbs" at bounding box center [288, 269] width 129 height 13
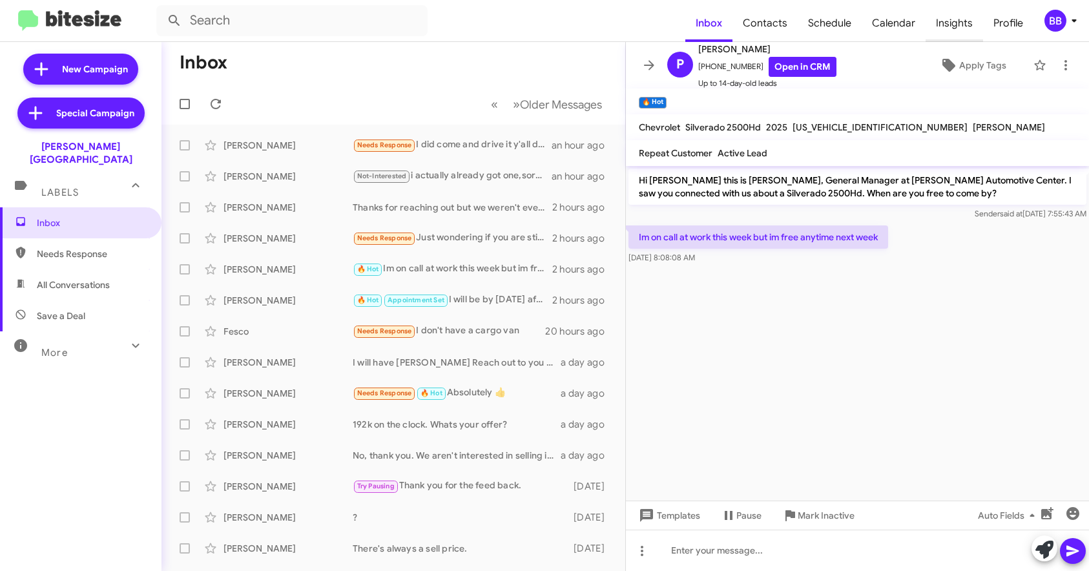
click at [951, 30] on span "Insights" at bounding box center [955, 23] width 58 height 37
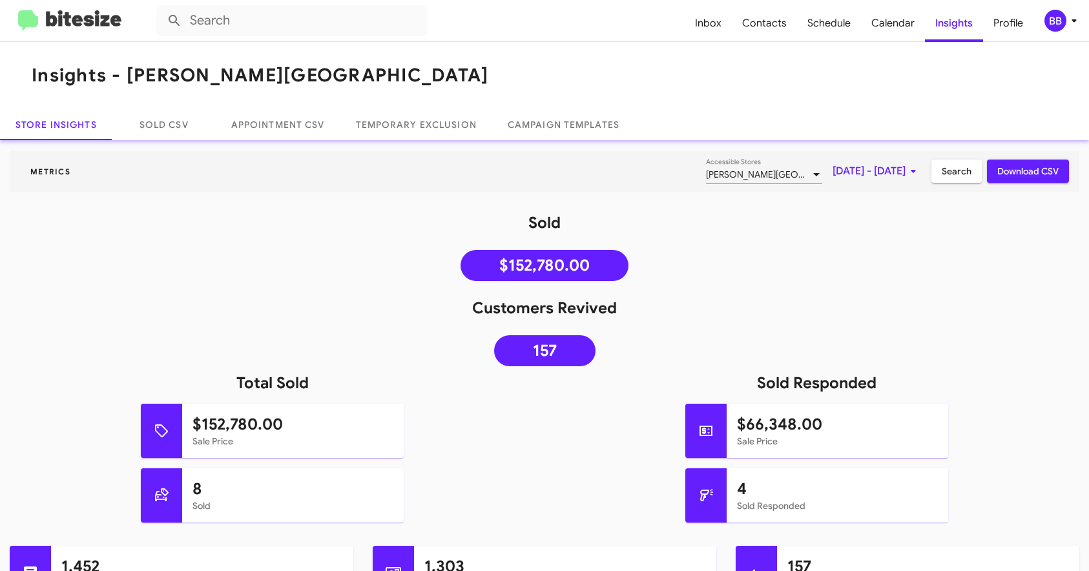
scroll to position [499, 0]
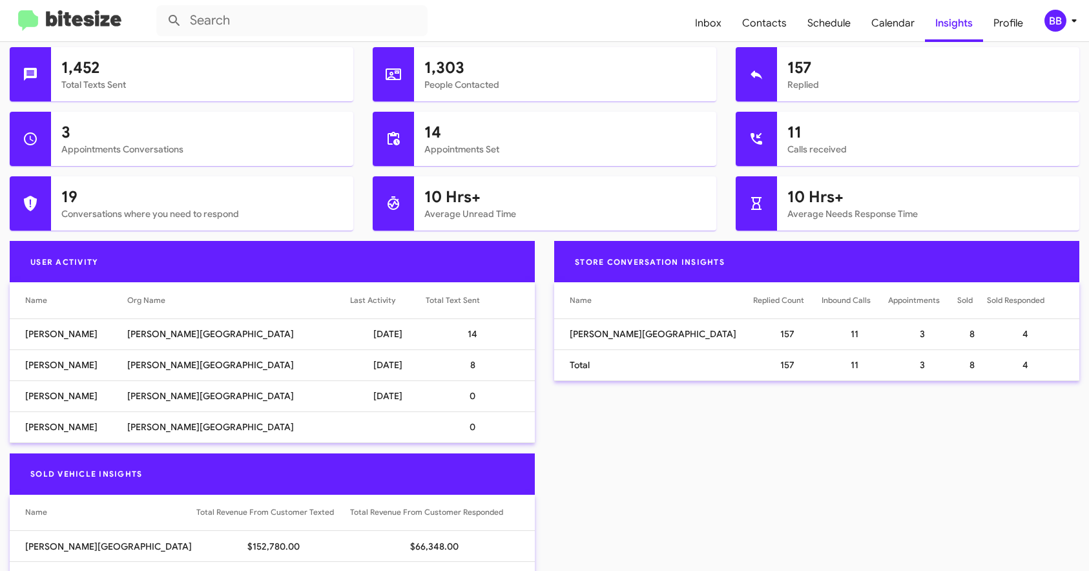
click at [47, 333] on td "Scott Baker" at bounding box center [69, 334] width 118 height 31
click at [462, 334] on td "14" at bounding box center [480, 334] width 109 height 31
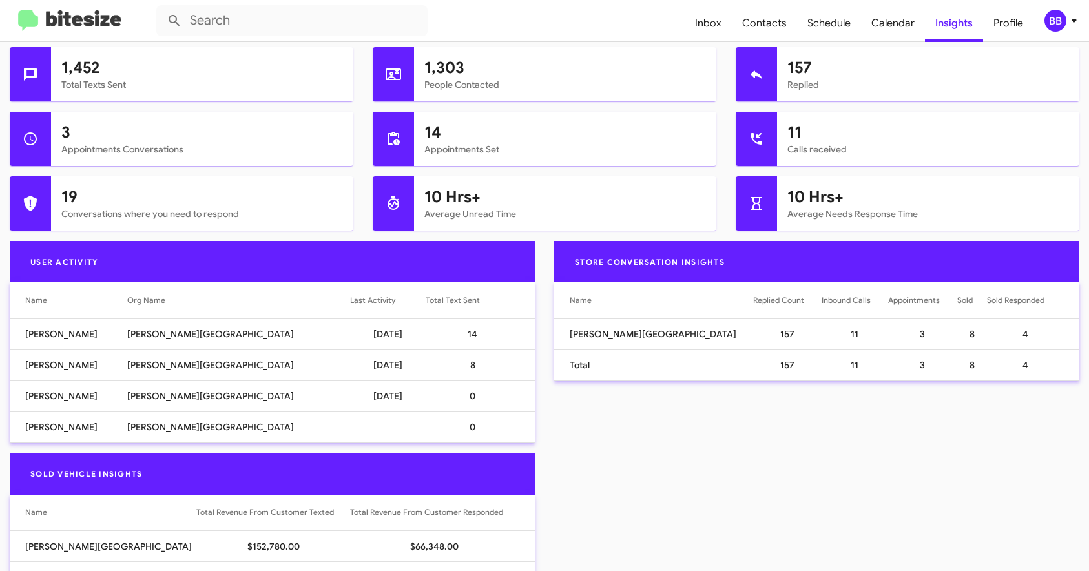
click at [462, 334] on td "14" at bounding box center [480, 334] width 109 height 31
click at [54, 333] on td "Scott Baker" at bounding box center [69, 334] width 118 height 31
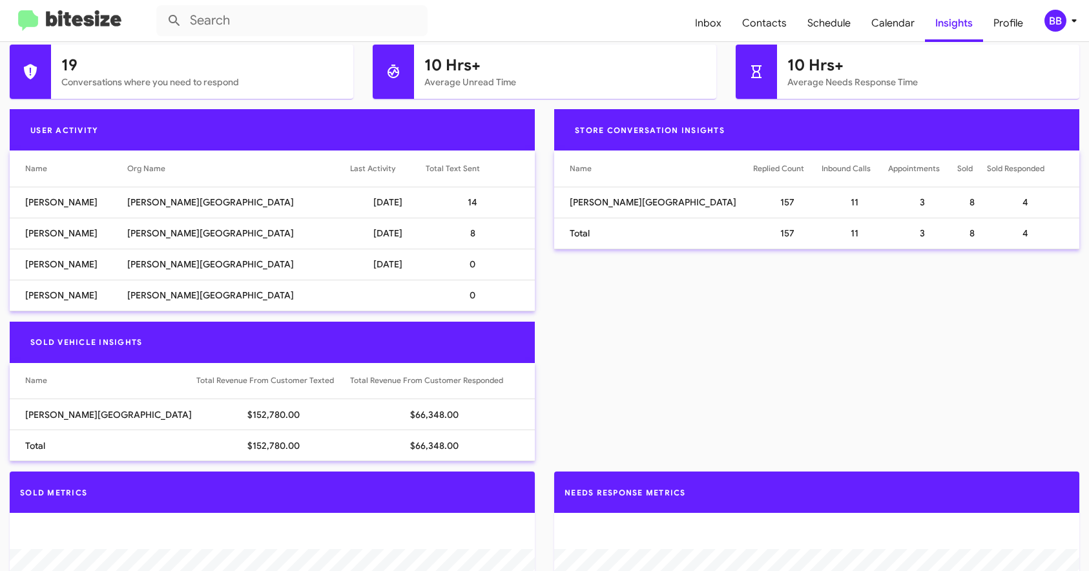
scroll to position [563, 0]
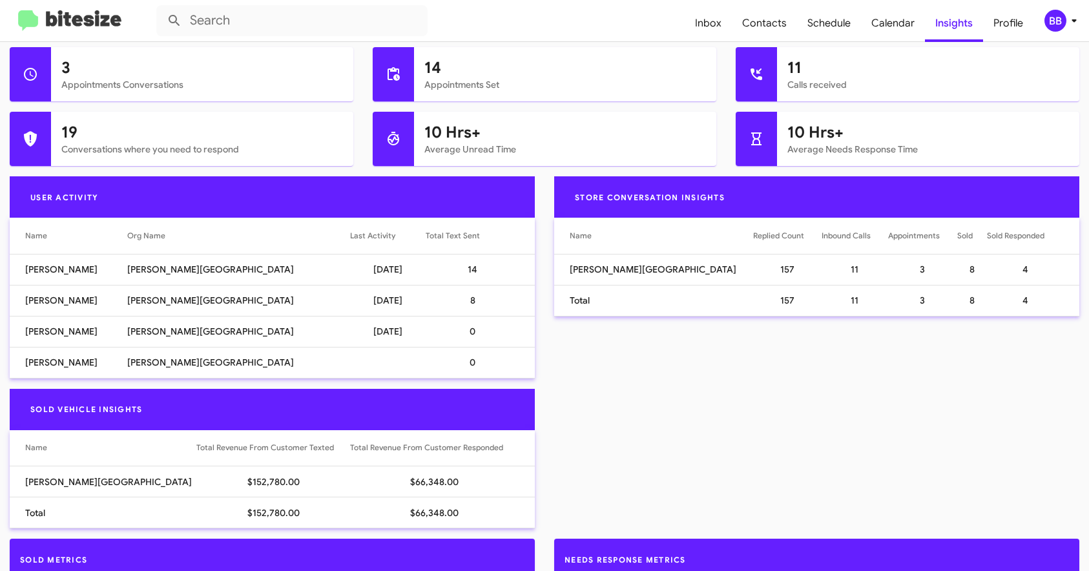
click at [1047, 32] on mat-toolbar "Inbox Contacts Schedule Calendar Insights Profile BB" at bounding box center [544, 20] width 1089 height 41
click at [1062, 23] on div "BB" at bounding box center [1056, 21] width 22 height 22
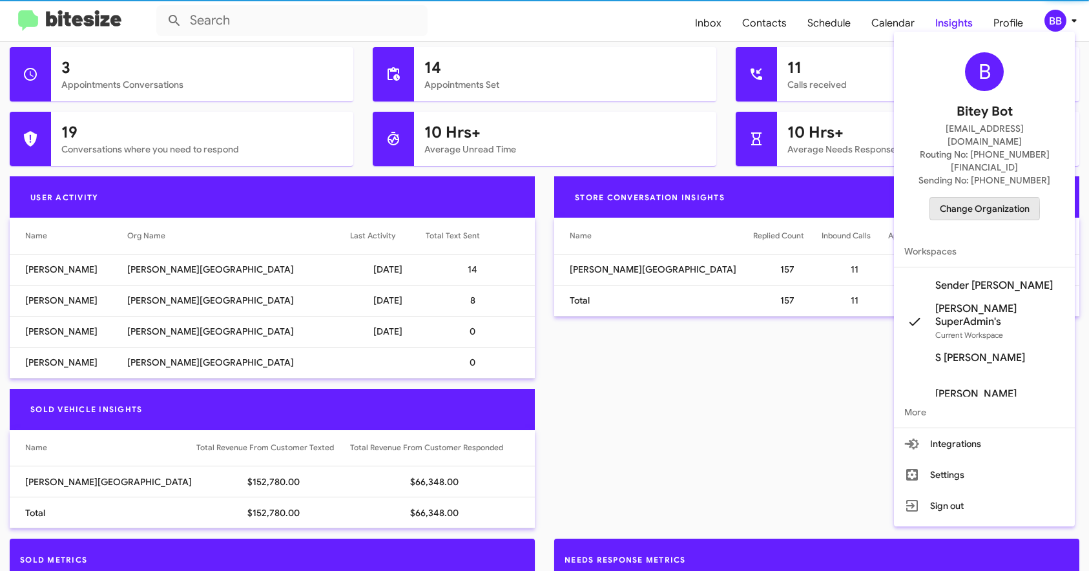
click at [959, 198] on span "Change Organization" at bounding box center [985, 209] width 90 height 22
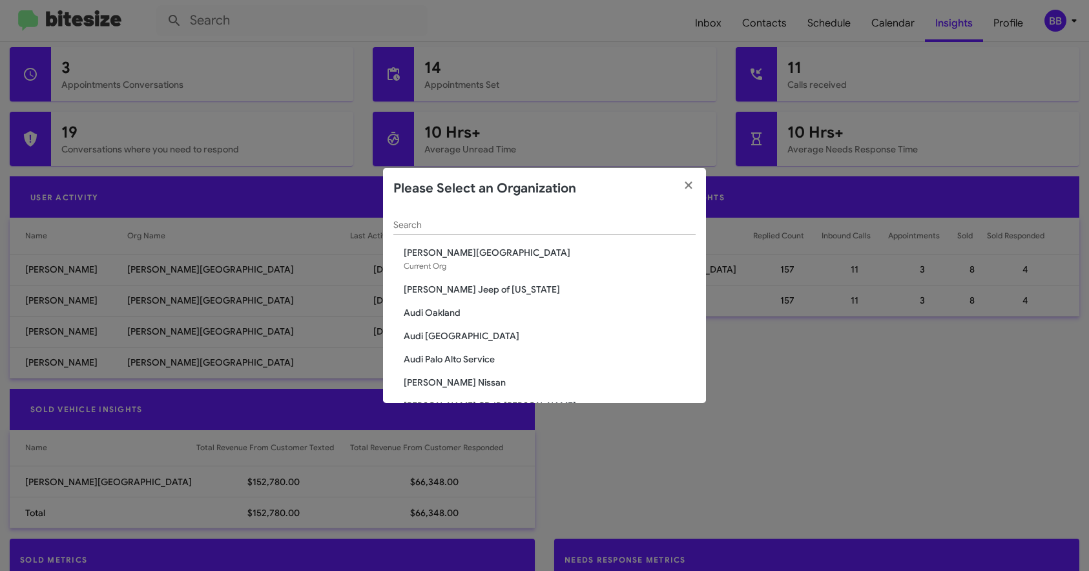
click at [450, 226] on input "Search" at bounding box center [545, 225] width 302 height 10
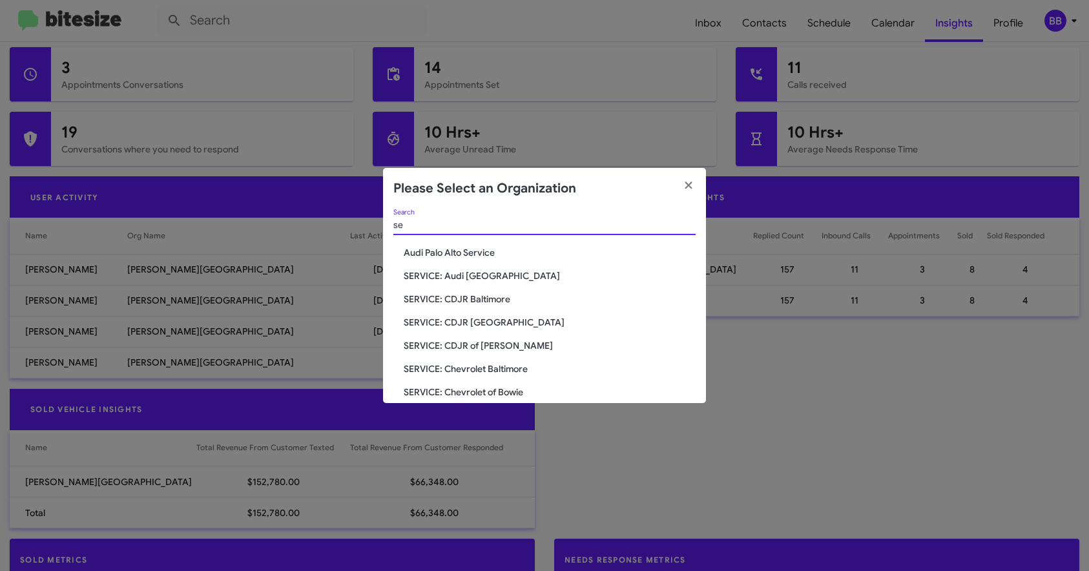
type input "s"
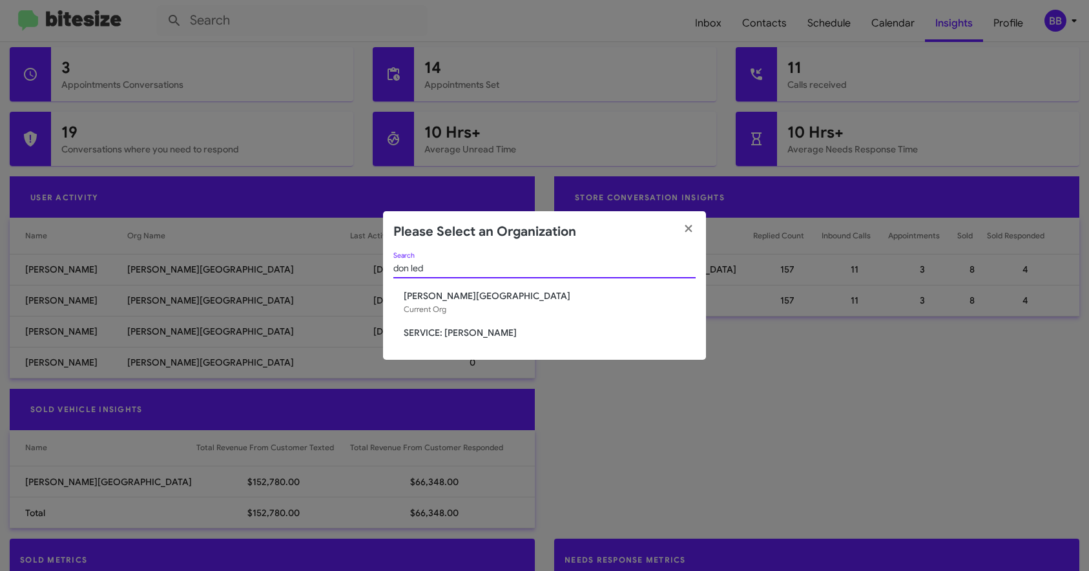
type input "don led"
click at [426, 329] on span "SERVICE: [PERSON_NAME]" at bounding box center [550, 332] width 292 height 13
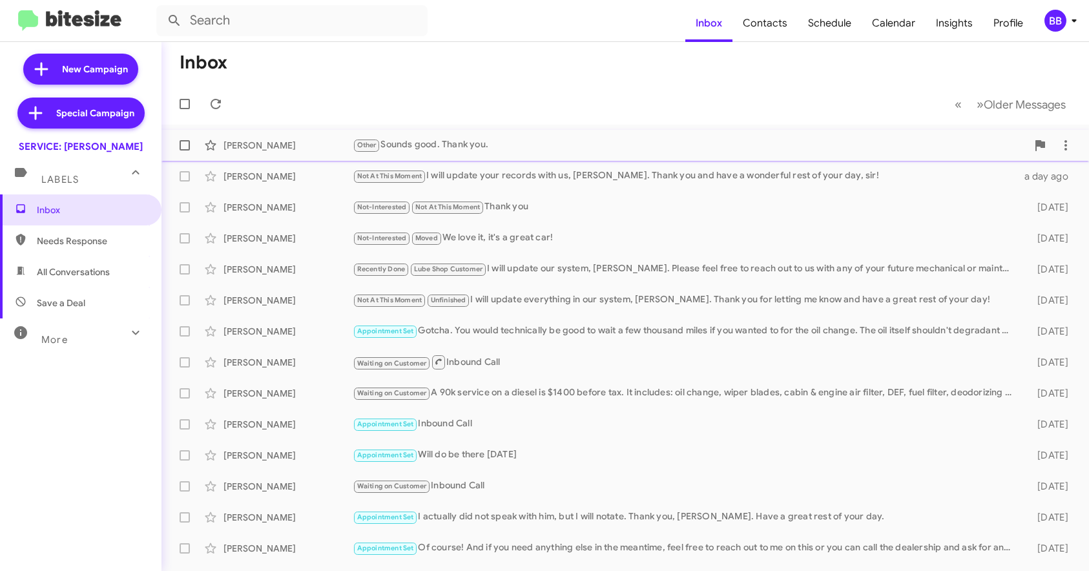
click at [443, 143] on div "Other Sounds good. Thank you." at bounding box center [690, 145] width 675 height 15
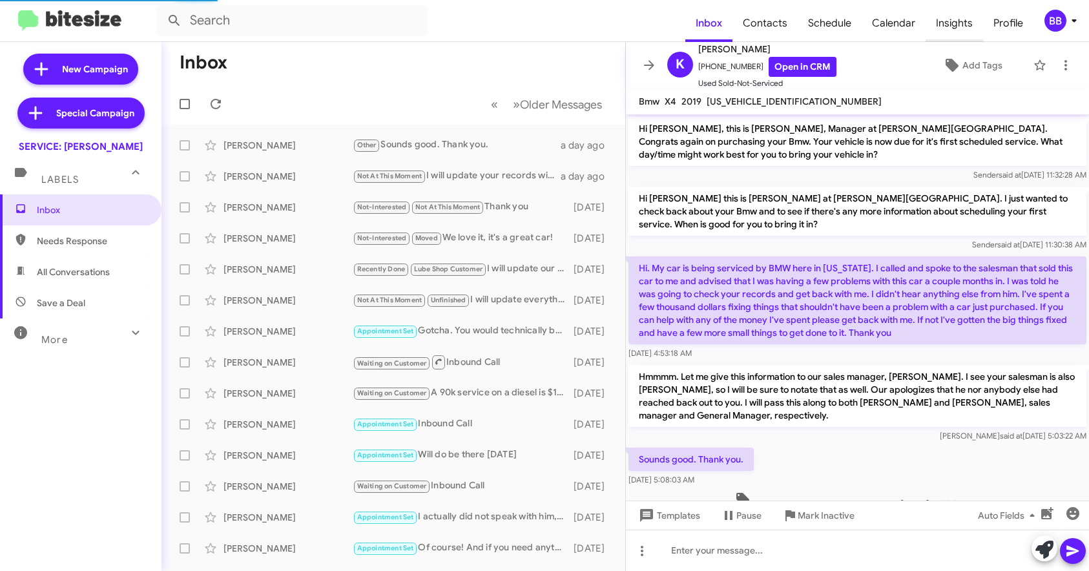
scroll to position [114, 0]
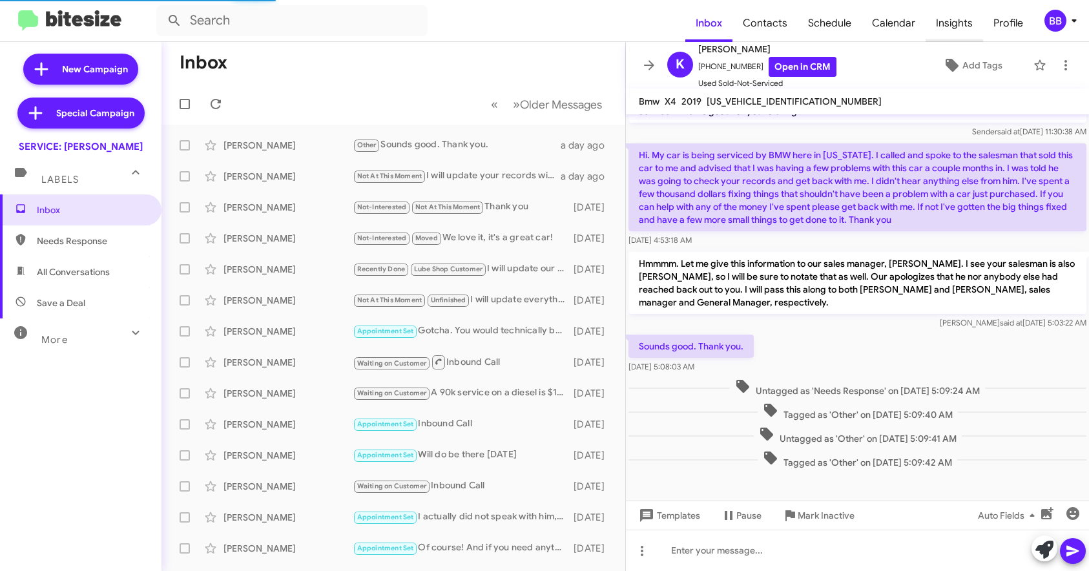
click at [946, 21] on span "Insights" at bounding box center [955, 23] width 58 height 37
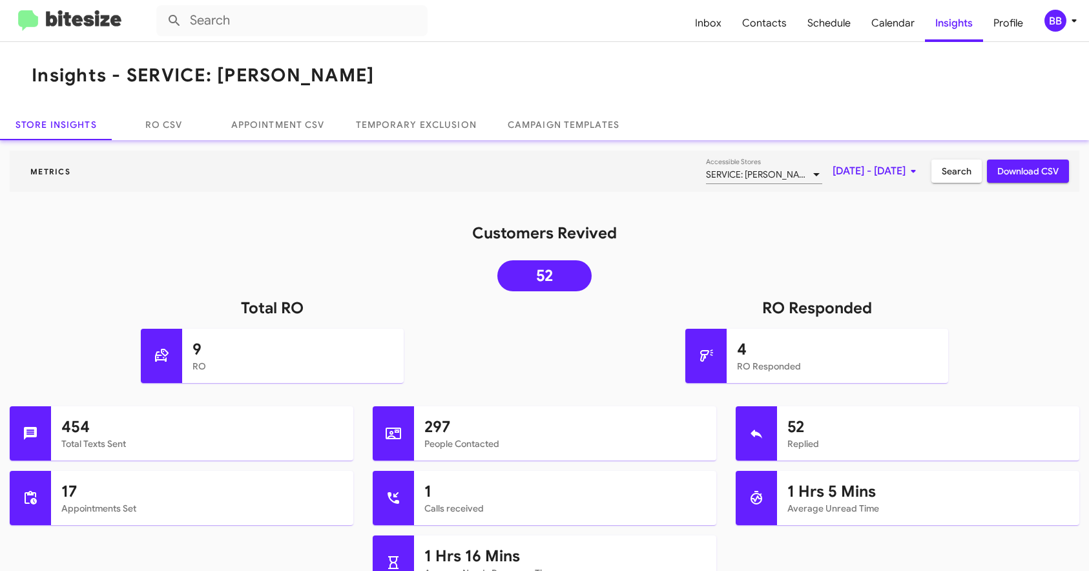
click at [852, 165] on span "Aug 1, 2025 - Aug 21, 2025" at bounding box center [877, 171] width 89 height 23
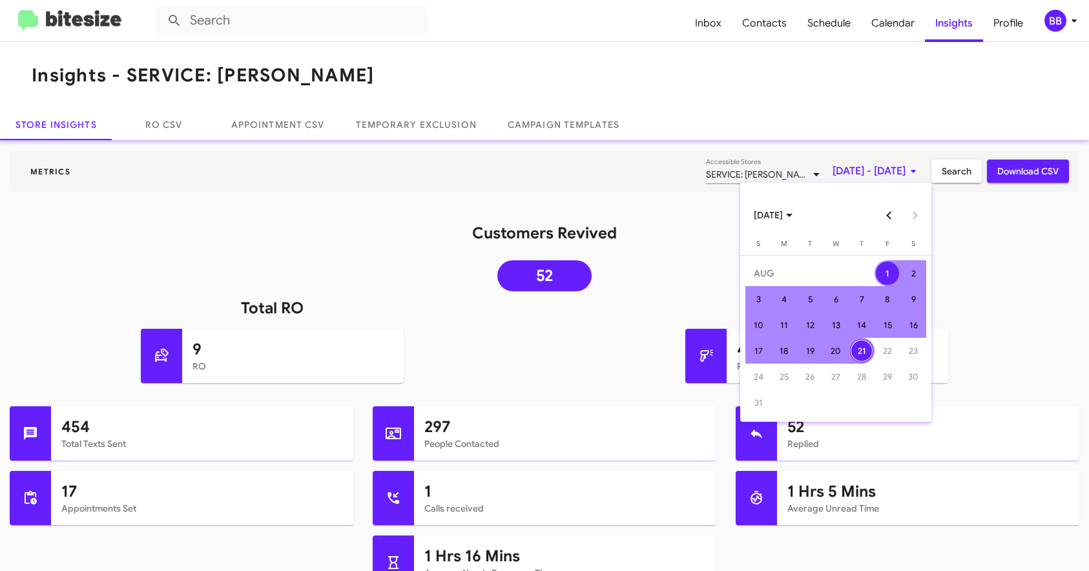
click at [892, 217] on button "Previous month" at bounding box center [890, 215] width 26 height 26
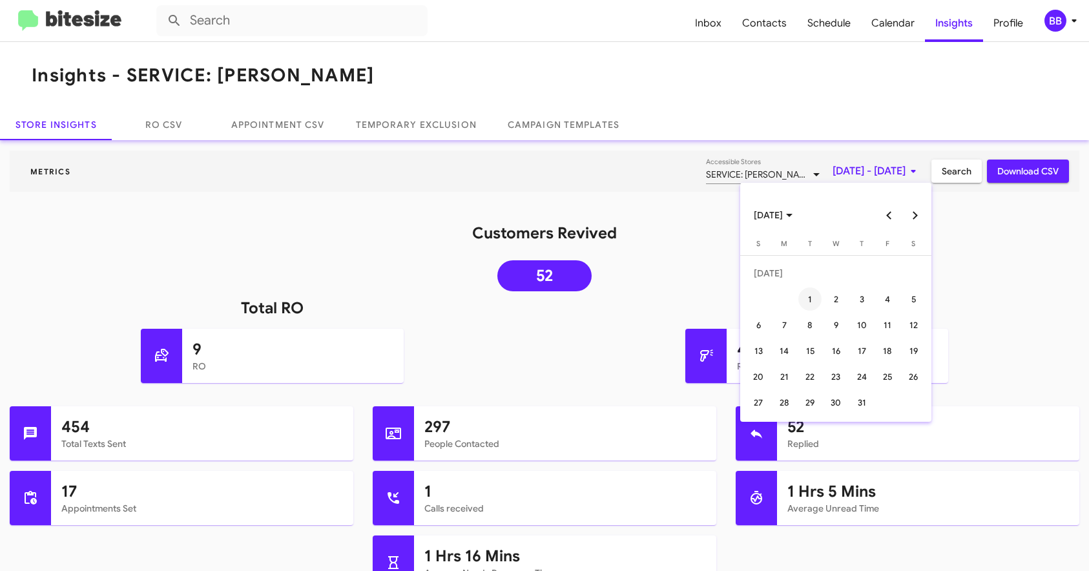
click at [800, 302] on div "1" at bounding box center [810, 299] width 23 height 23
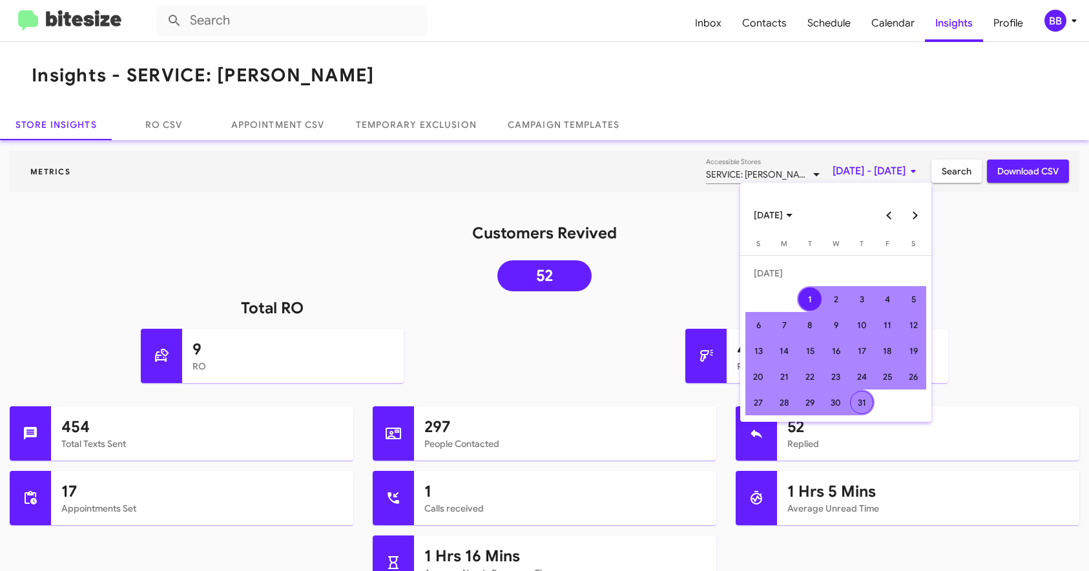
click at [856, 416] on div "S M T W T F S JUL 1 2 3 4 5 6 7 8 9 10 11 12 13 14 15 16 17 18 19 20 21 22 23 2…" at bounding box center [836, 329] width 191 height 184
click at [860, 406] on div "31" at bounding box center [861, 402] width 23 height 23
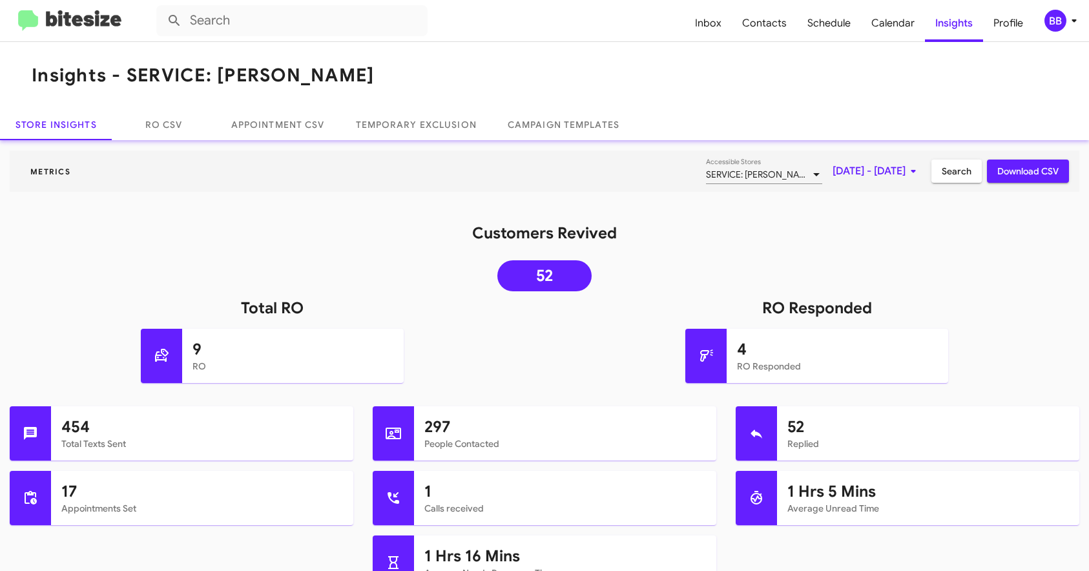
click at [946, 171] on span "Search" at bounding box center [957, 171] width 30 height 23
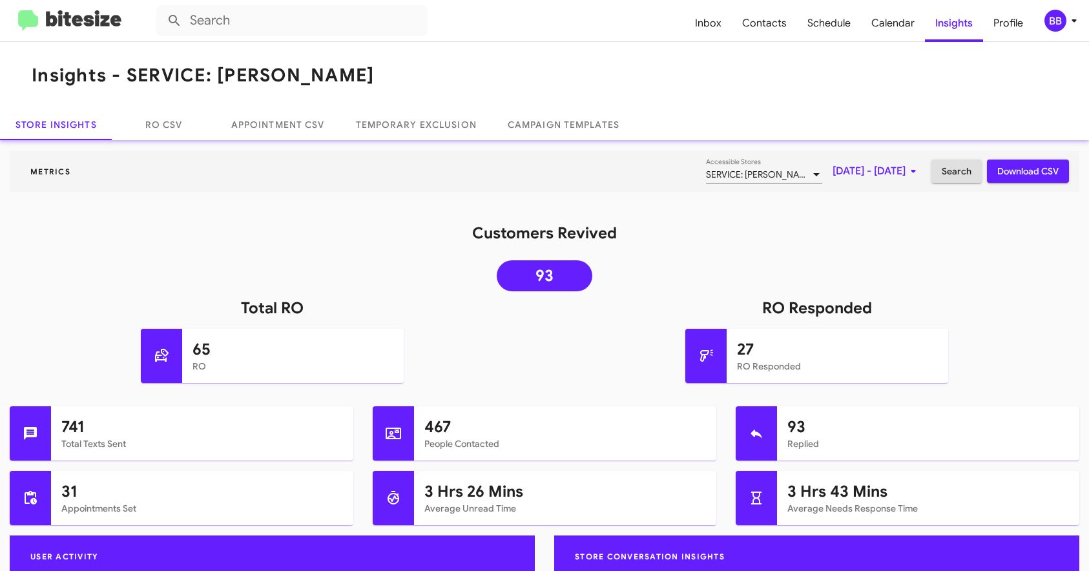
click at [861, 165] on span "Jul 1, 2025 - Jul 31, 2025" at bounding box center [877, 171] width 89 height 23
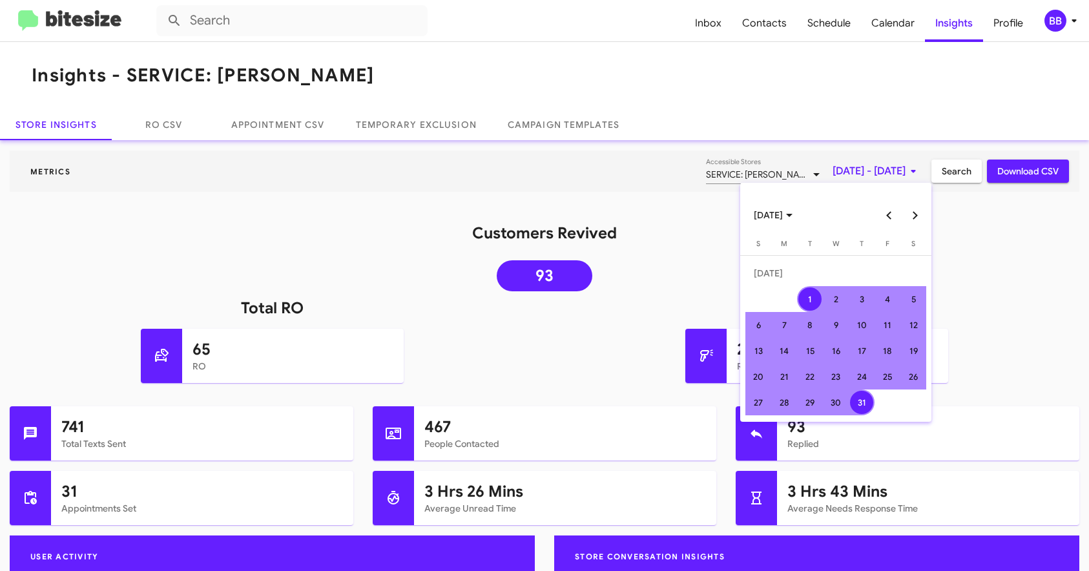
click at [914, 210] on button "Next month" at bounding box center [916, 215] width 26 height 26
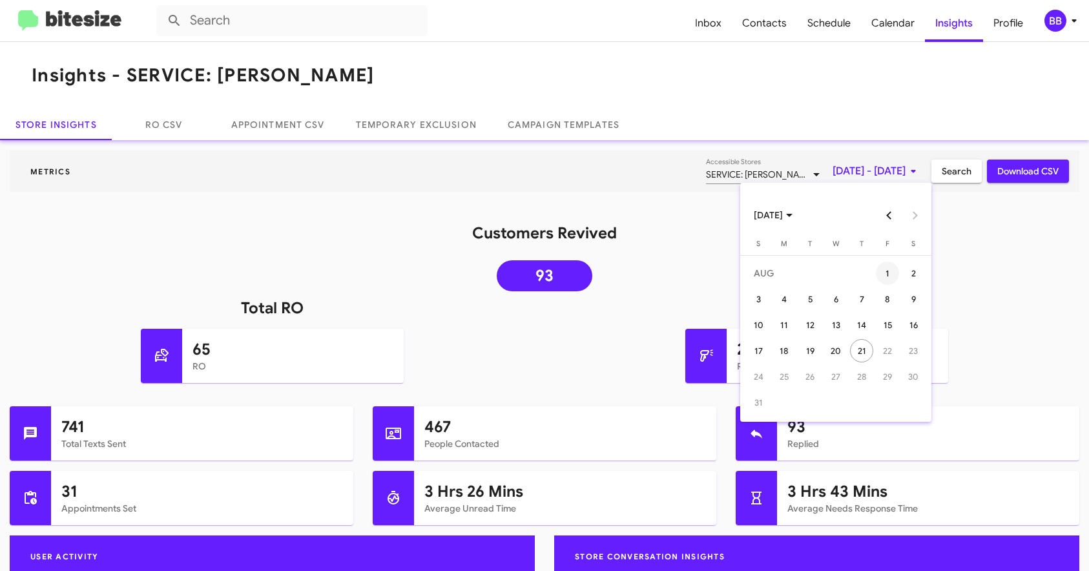
click at [892, 272] on div "1" at bounding box center [887, 273] width 23 height 23
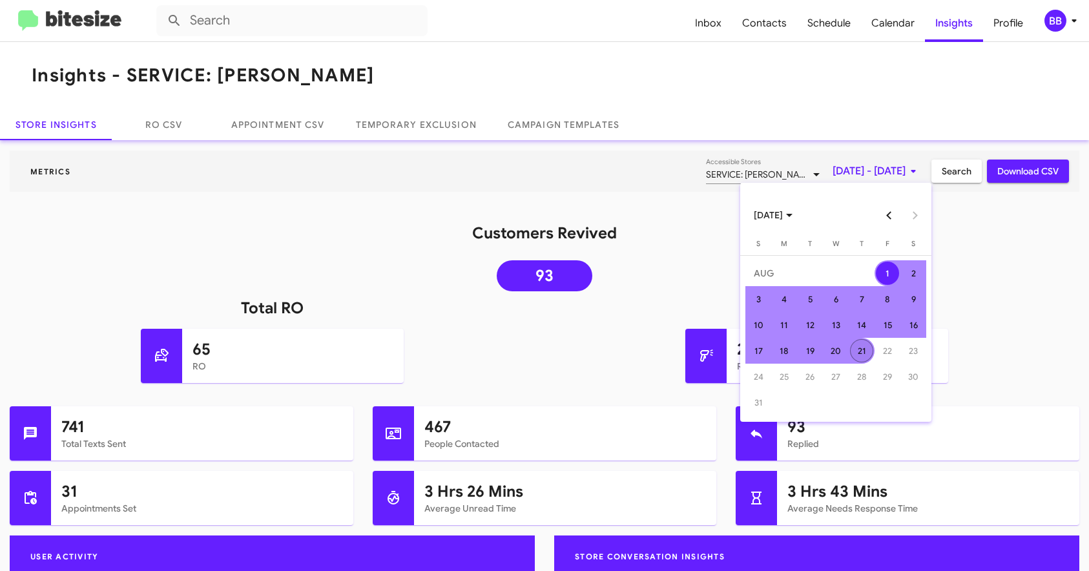
click at [862, 347] on div "21" at bounding box center [861, 350] width 23 height 23
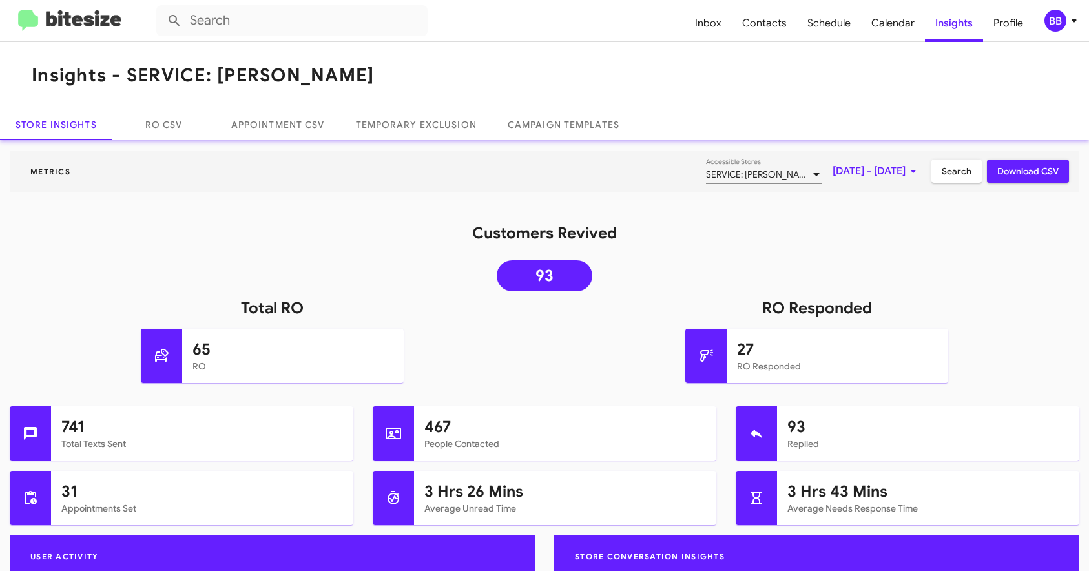
click at [957, 167] on span "Search" at bounding box center [957, 171] width 30 height 23
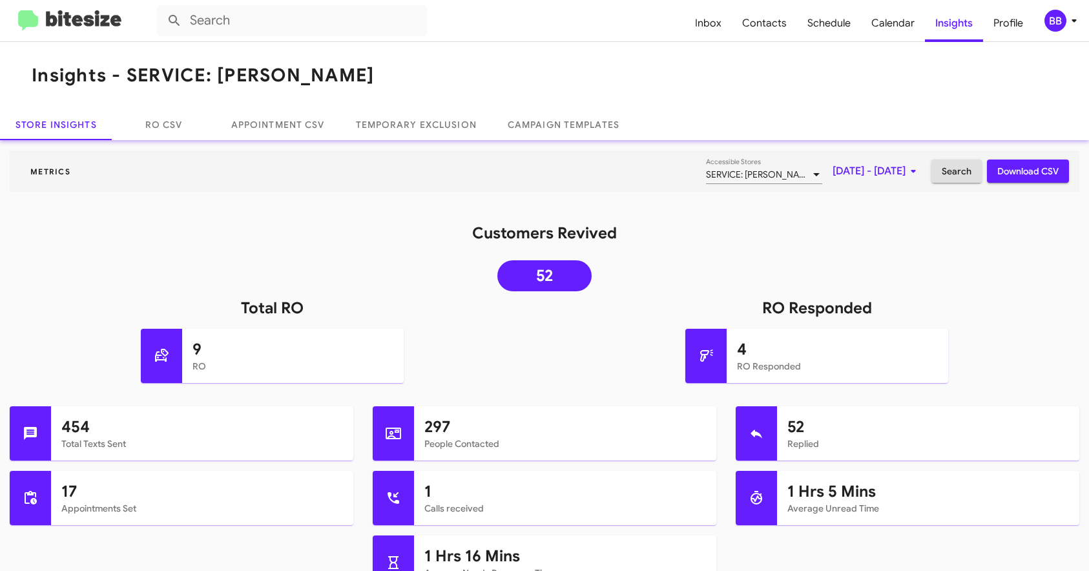
click at [833, 166] on span "Aug 1, 2025 - Aug 21, 2025" at bounding box center [877, 171] width 89 height 23
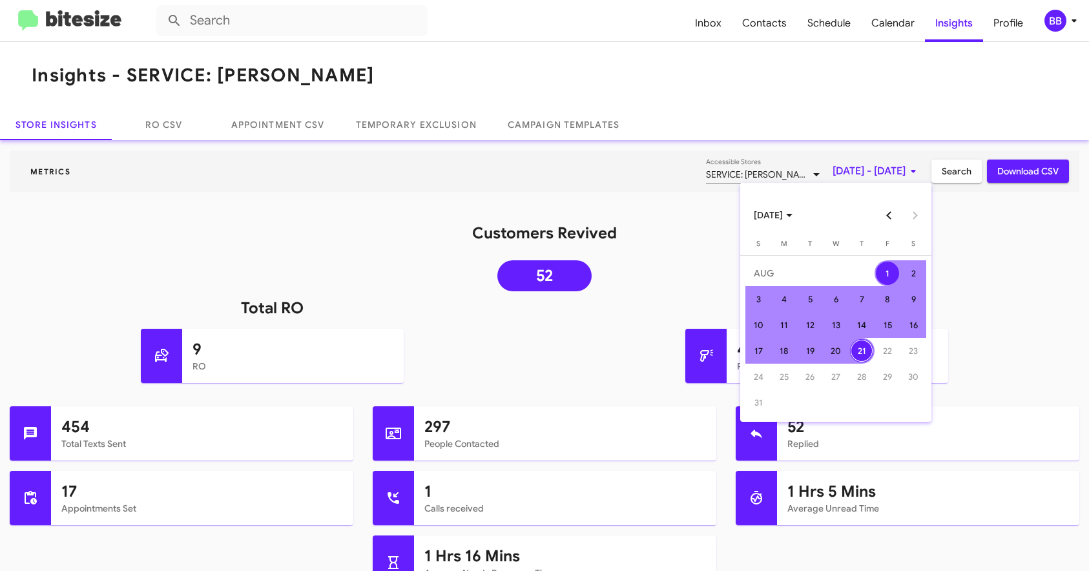
click at [883, 213] on button "Previous month" at bounding box center [890, 215] width 26 height 26
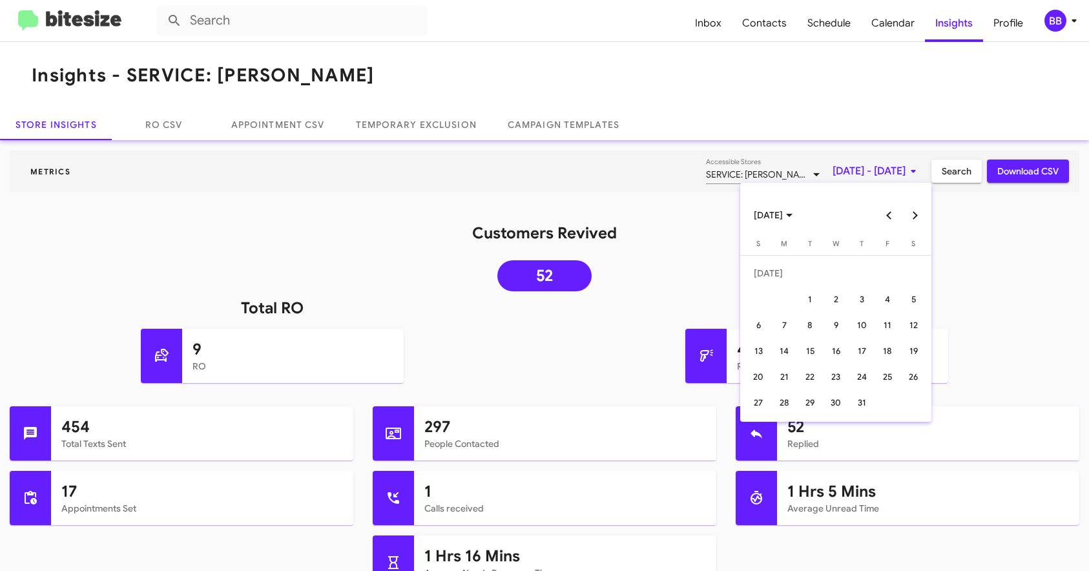
click at [888, 215] on button "Previous month" at bounding box center [890, 215] width 26 height 26
click at [757, 306] on div "1" at bounding box center [758, 299] width 23 height 23
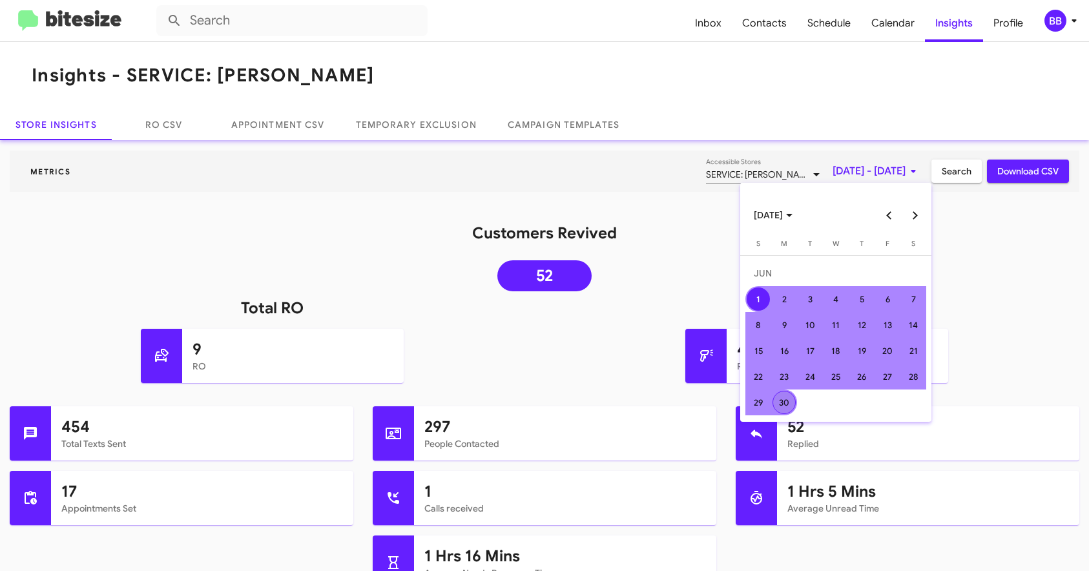
click at [788, 399] on div "30" at bounding box center [784, 402] width 23 height 23
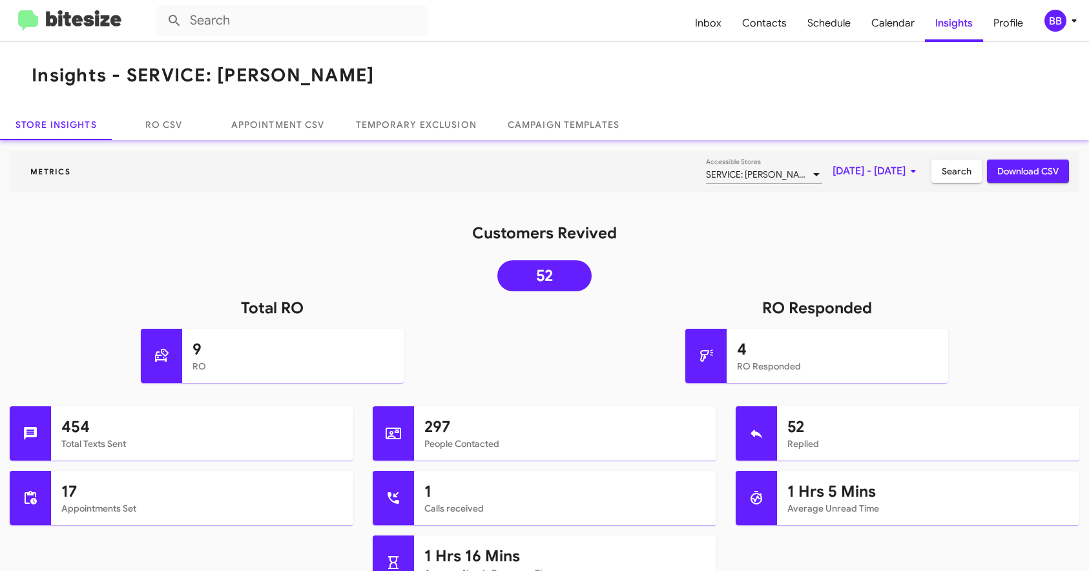
click at [956, 171] on span "Search" at bounding box center [957, 171] width 30 height 23
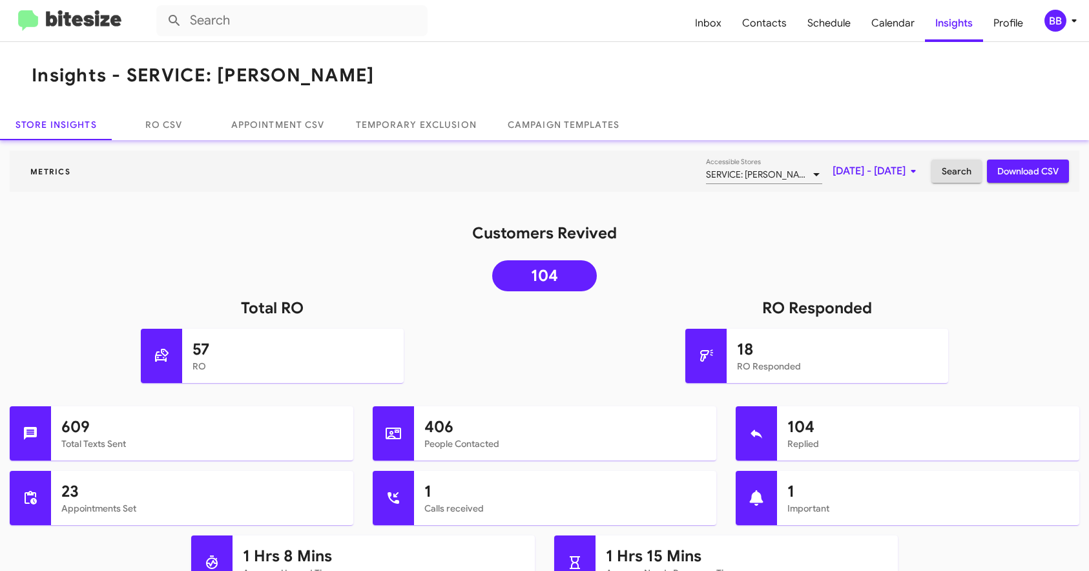
click at [868, 181] on span "Jun 1, 2025 - Jun 30, 2025" at bounding box center [877, 171] width 89 height 23
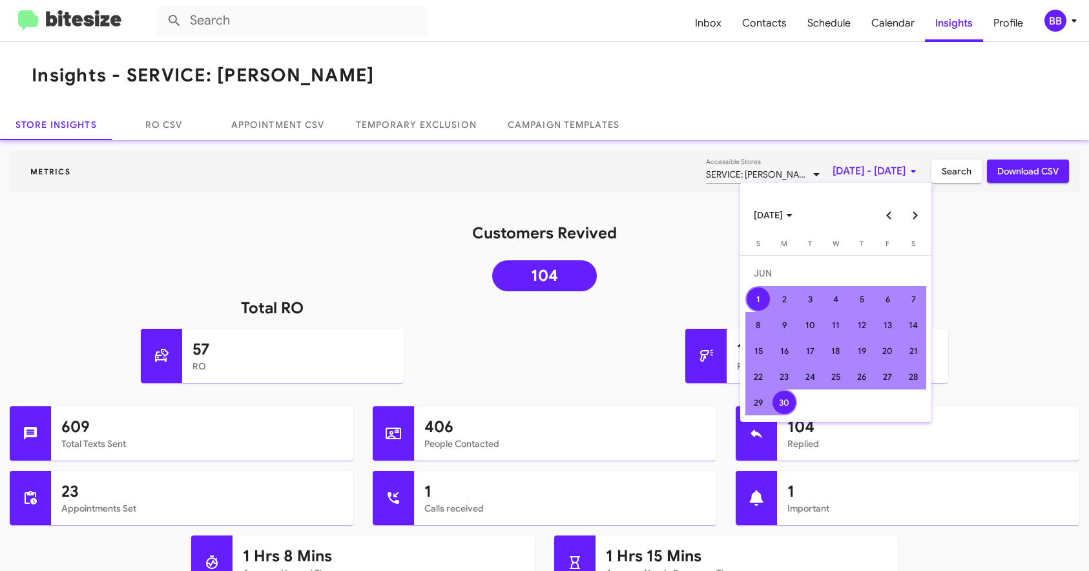
click at [914, 211] on button "Next month" at bounding box center [916, 215] width 26 height 26
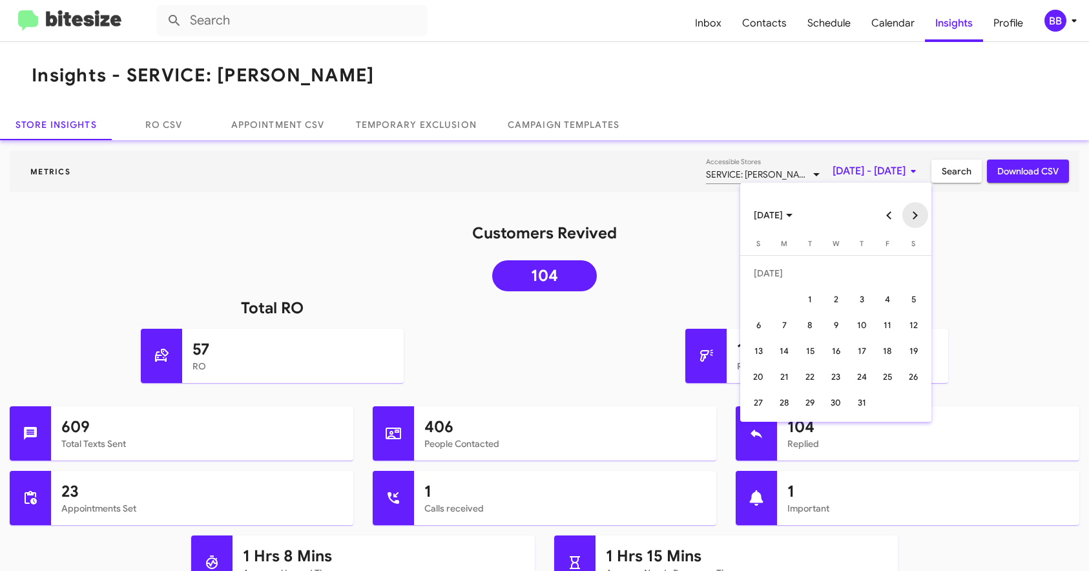
click at [914, 211] on button "Next month" at bounding box center [916, 215] width 26 height 26
click at [888, 220] on button "Previous month" at bounding box center [890, 215] width 26 height 26
click at [805, 309] on div "1" at bounding box center [810, 299] width 23 height 23
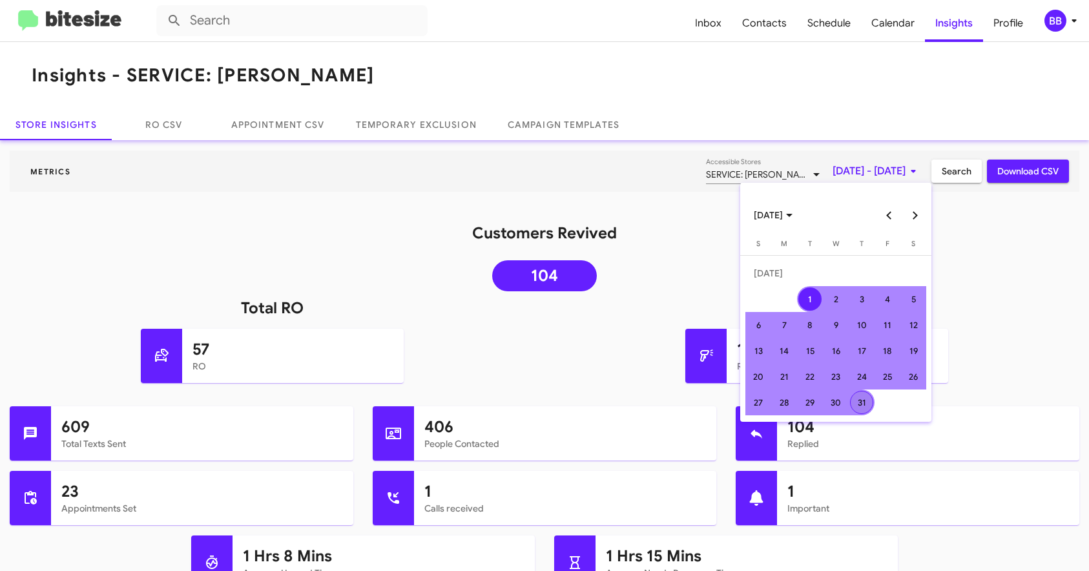
click at [855, 404] on div "31" at bounding box center [861, 402] width 23 height 23
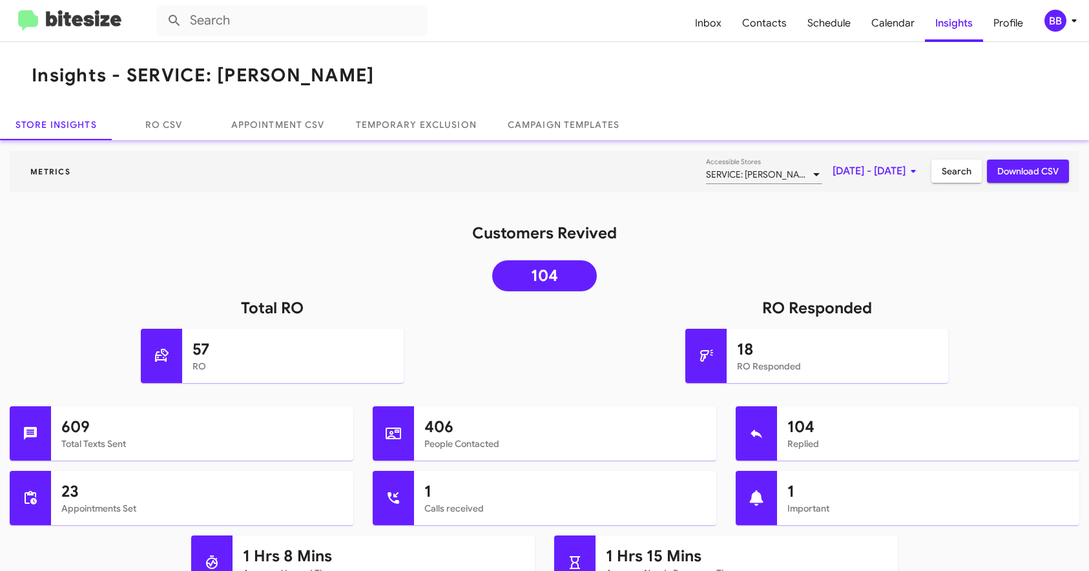
click at [958, 176] on span "Search" at bounding box center [957, 171] width 30 height 23
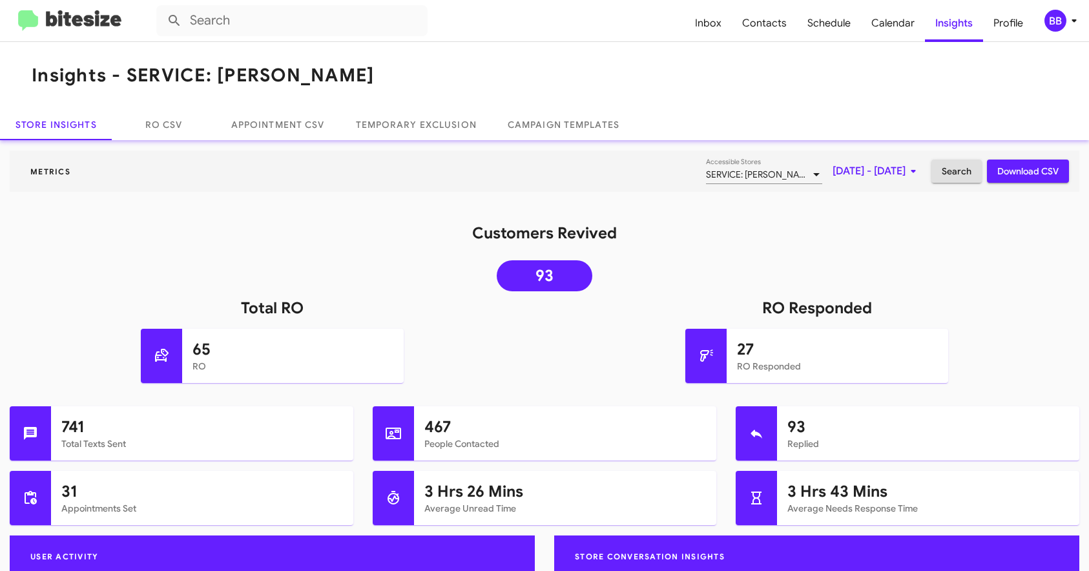
click at [879, 169] on span "Jul 1, 2025 - Jul 31, 2025" at bounding box center [877, 171] width 89 height 23
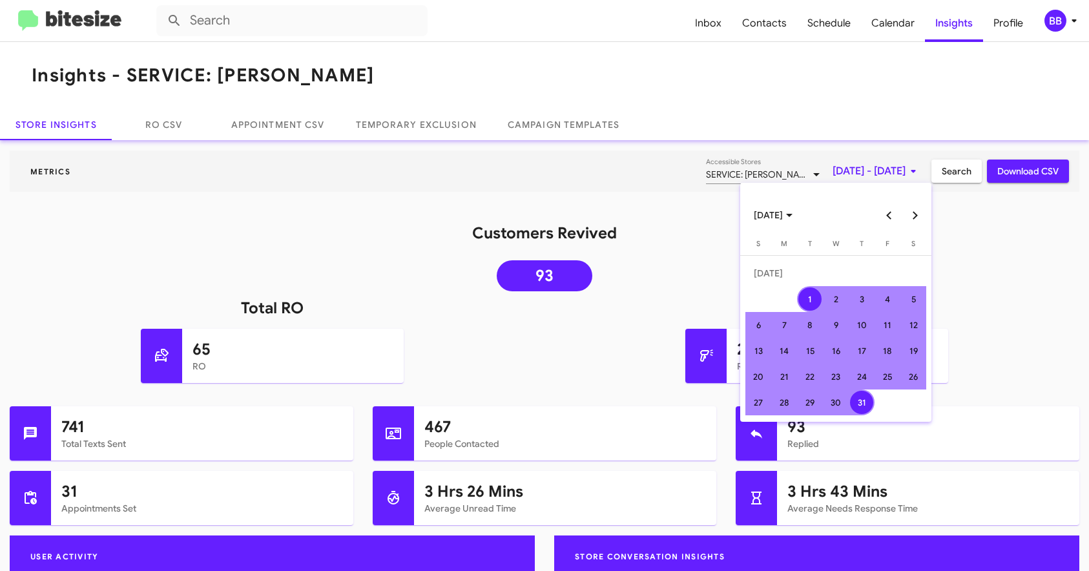
click at [891, 216] on button "Previous month" at bounding box center [890, 215] width 26 height 26
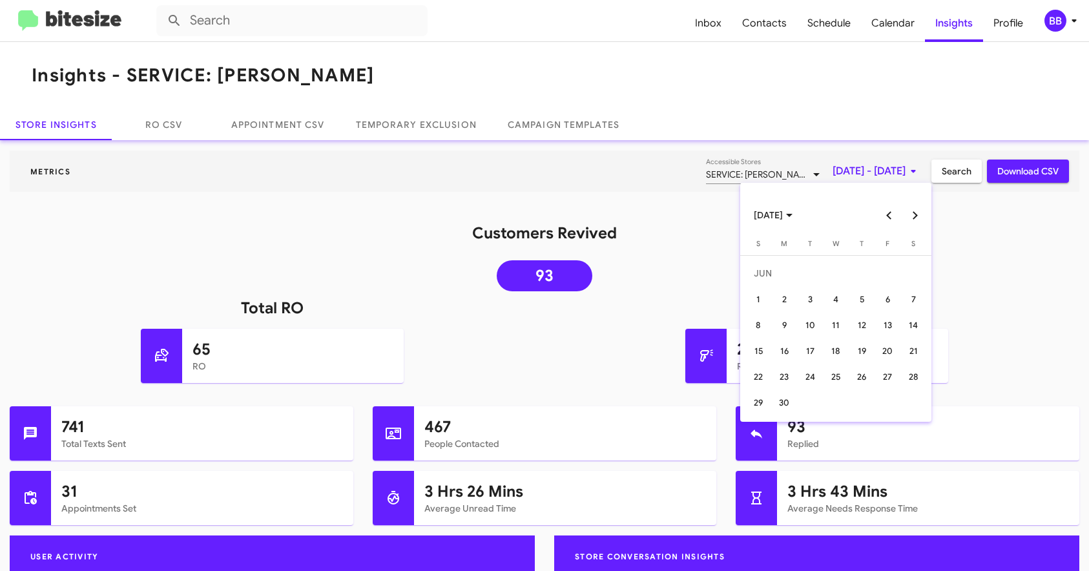
click at [918, 216] on button "Next month" at bounding box center [916, 215] width 26 height 26
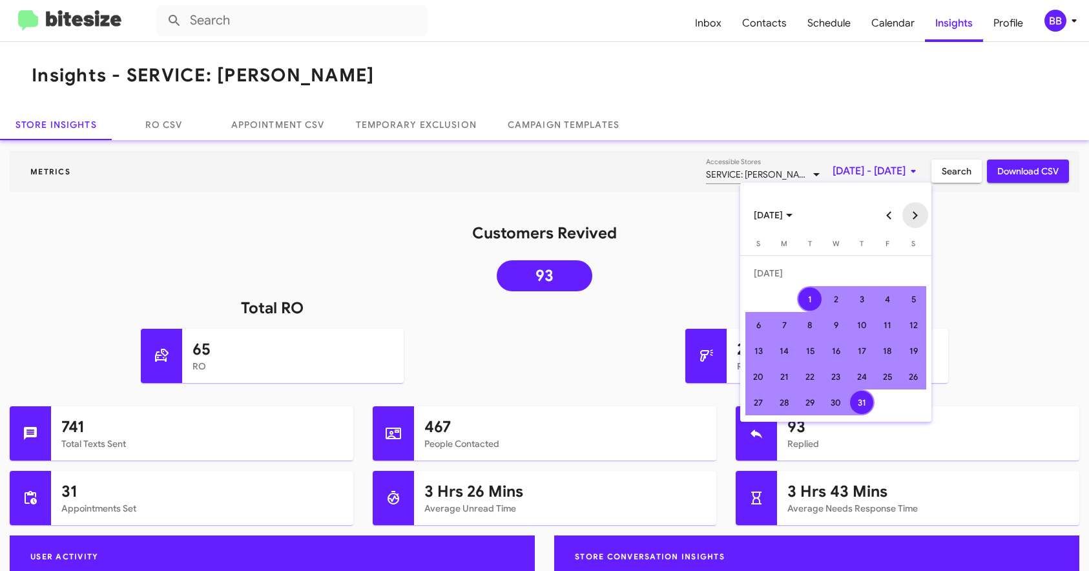
click at [918, 216] on button "Next month" at bounding box center [916, 215] width 26 height 26
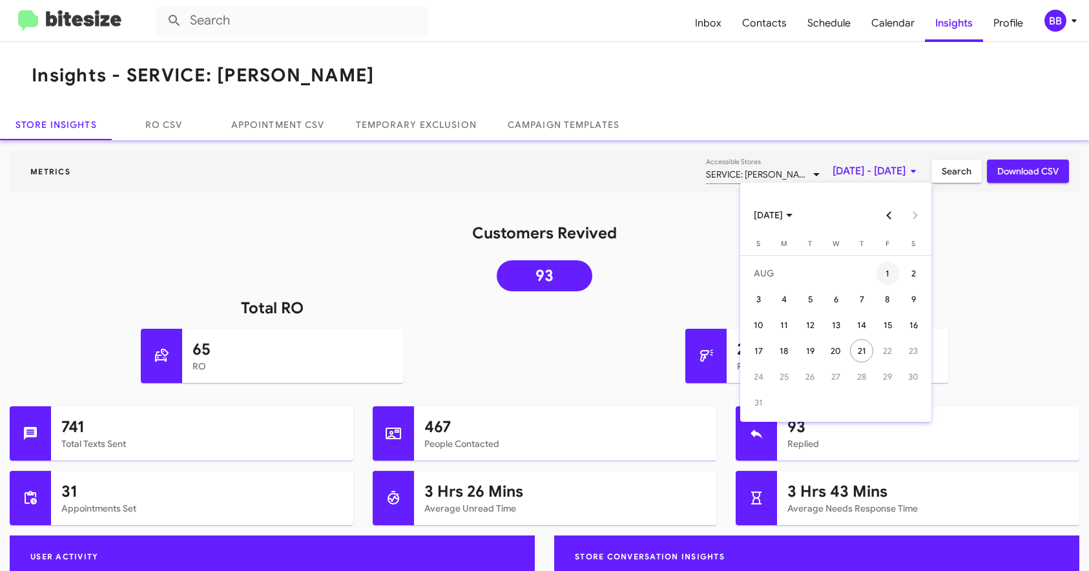
click at [890, 283] on div "1" at bounding box center [887, 273] width 23 height 23
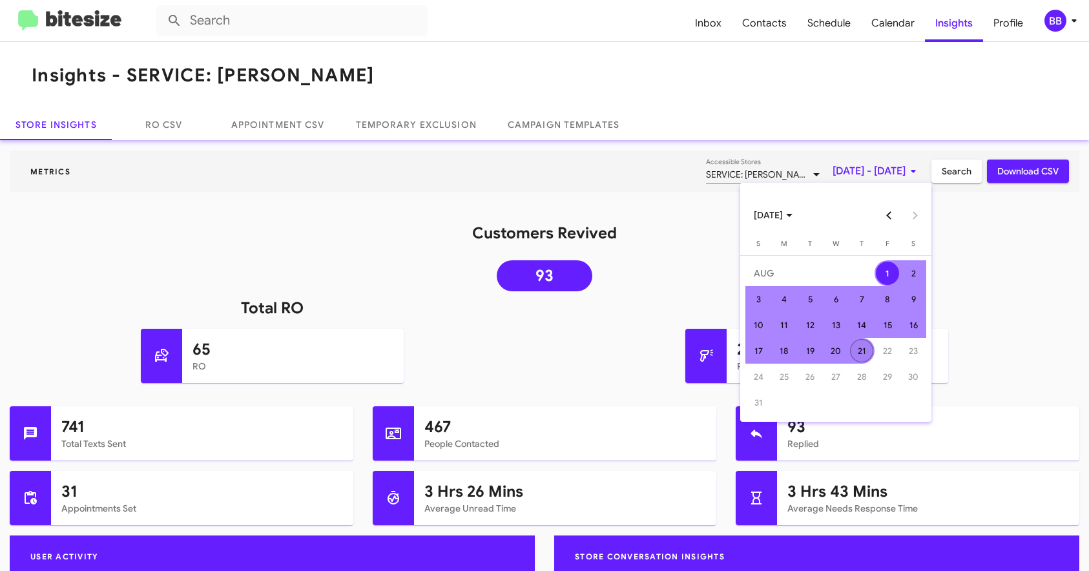
click at [858, 354] on div "21" at bounding box center [861, 350] width 23 height 23
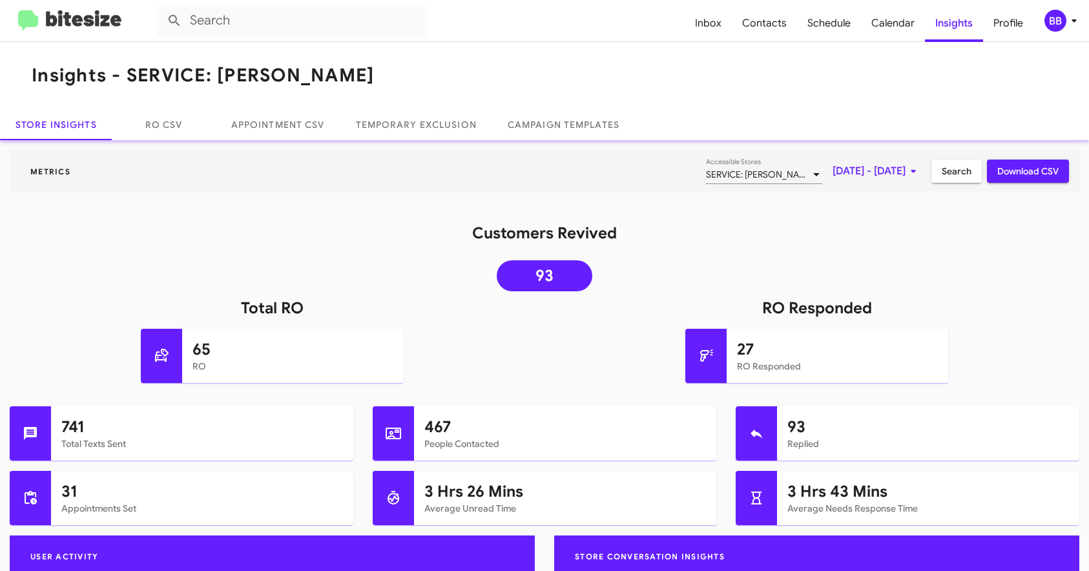
click at [955, 179] on span "Search" at bounding box center [957, 171] width 30 height 23
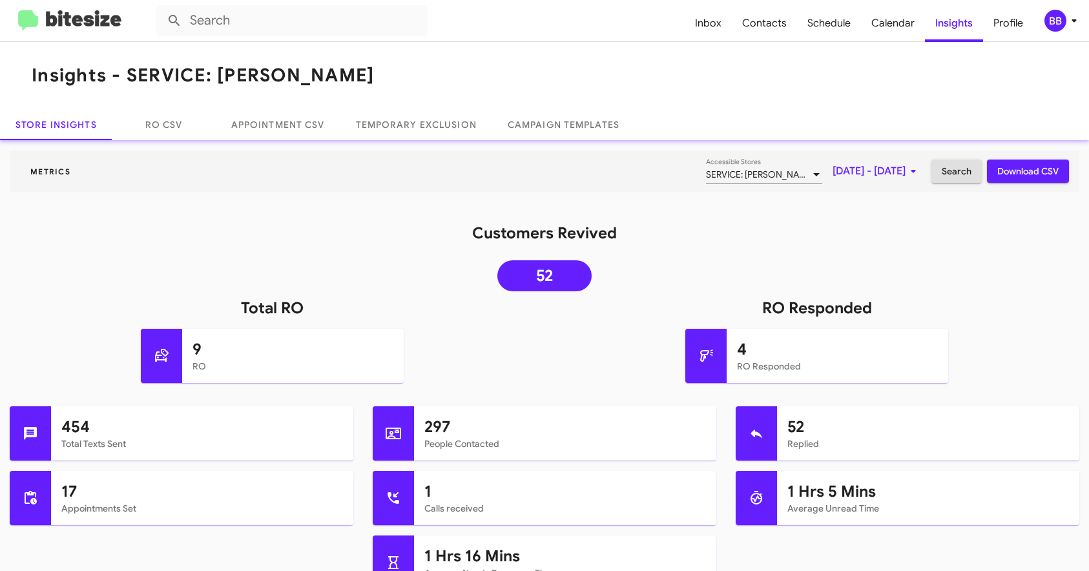
click at [53, 26] on img at bounding box center [69, 20] width 103 height 21
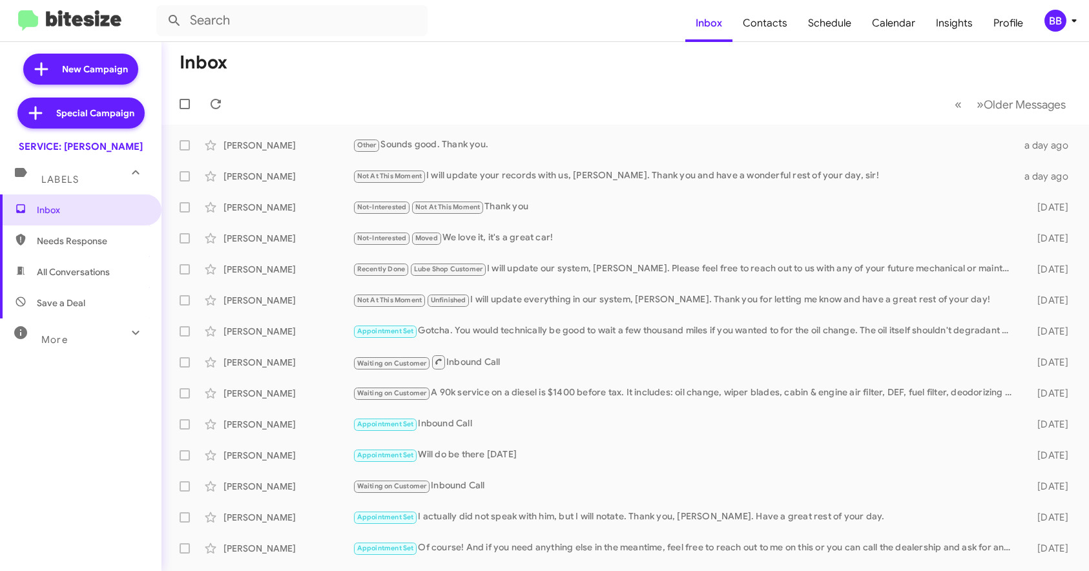
click at [94, 335] on div "More" at bounding box center [67, 334] width 115 height 24
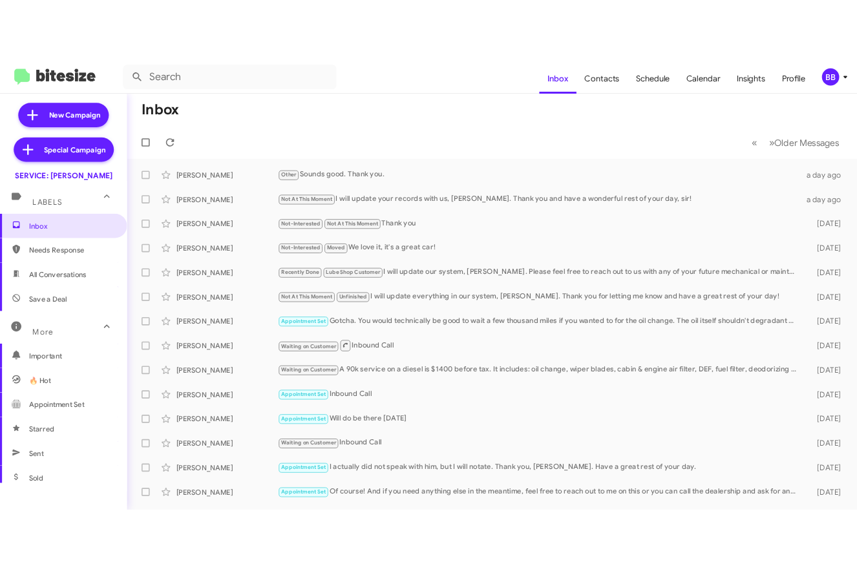
scroll to position [267, 0]
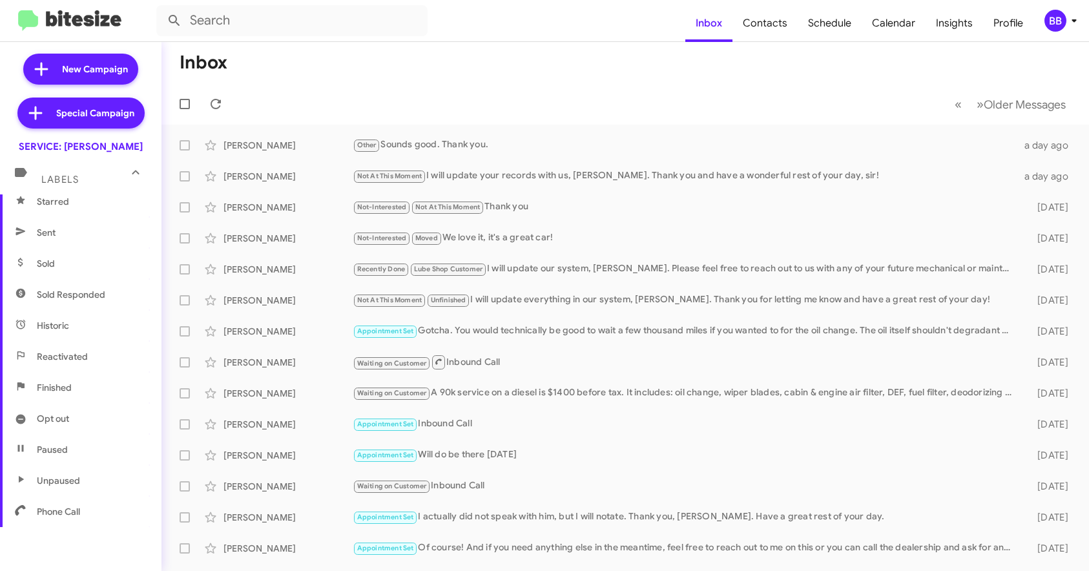
click at [83, 295] on span "Sold Responded" at bounding box center [71, 294] width 68 height 13
type input "in:sold-verified"
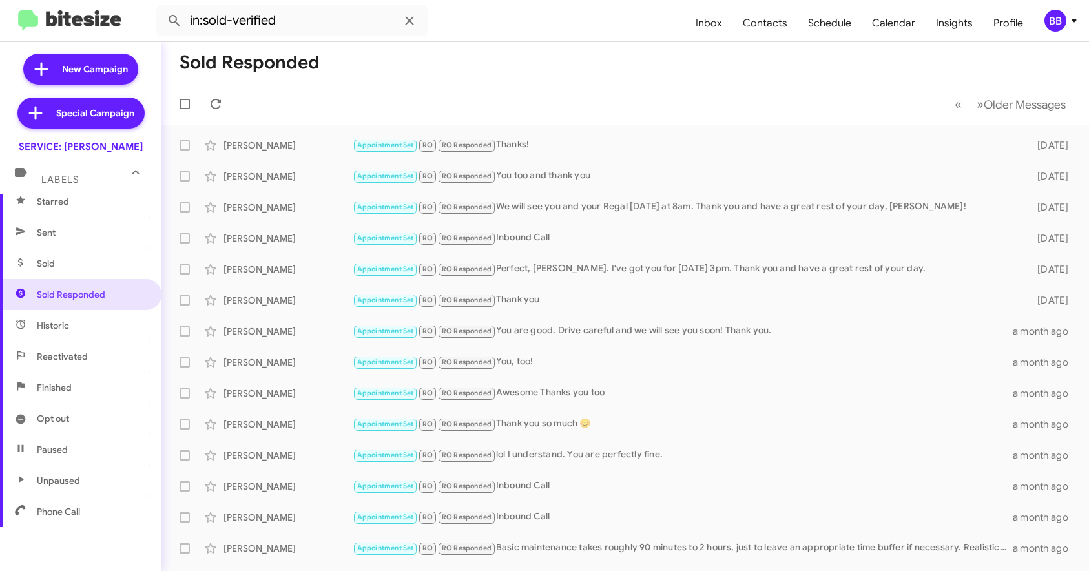
click at [79, 28] on img at bounding box center [69, 20] width 103 height 21
